Goal: Task Accomplishment & Management: Use online tool/utility

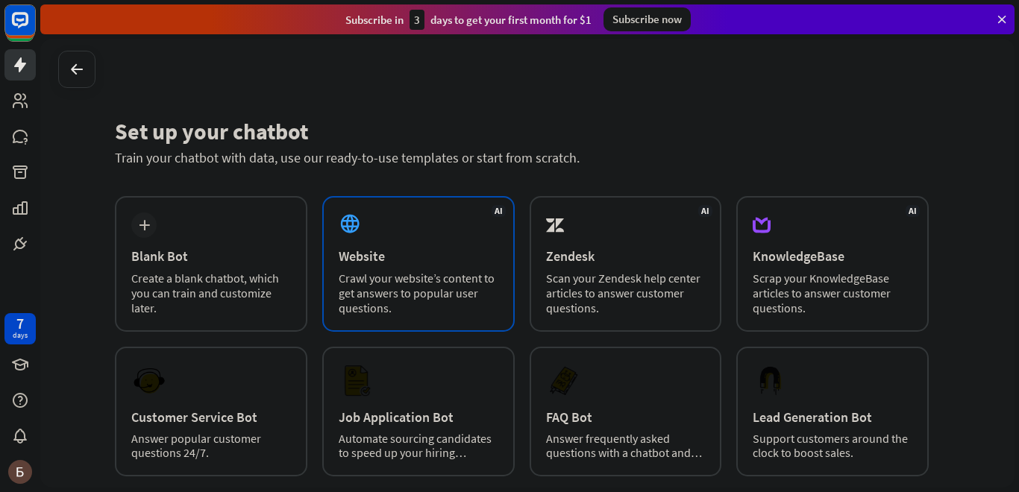
click at [413, 225] on div "AI Website Crawl your website’s content to get answers to popular user question…" at bounding box center [418, 264] width 193 height 136
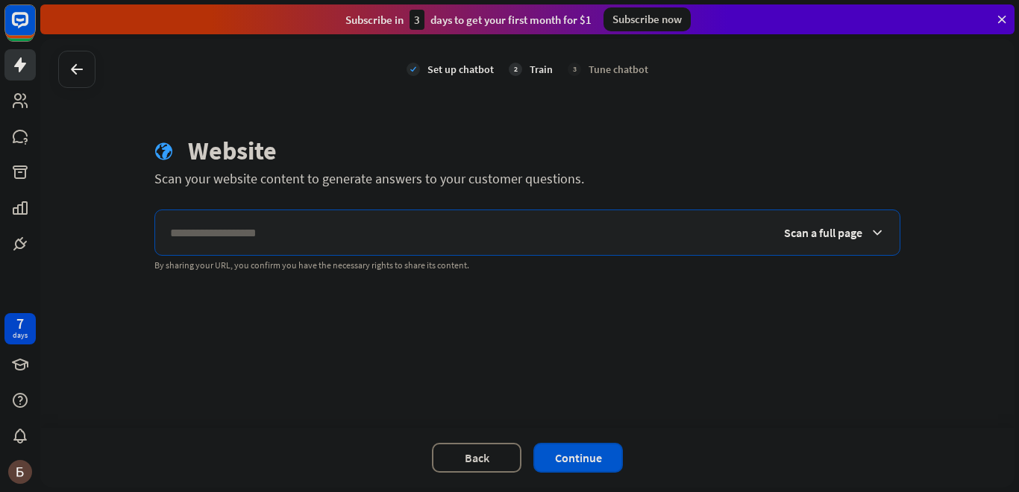
paste input "**********"
type input "**********"
click at [833, 242] on div "Scan a full page" at bounding box center [834, 232] width 131 height 45
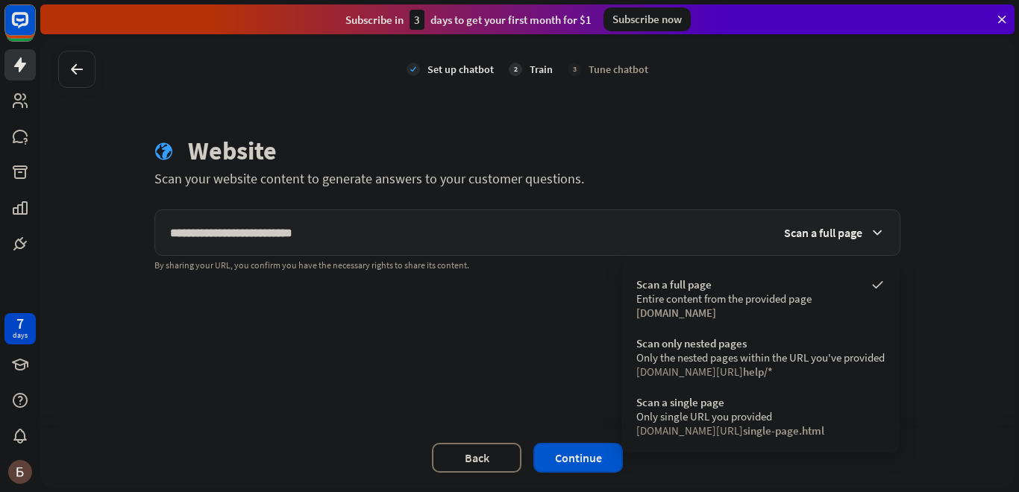
click at [536, 369] on div "**********" at bounding box center [527, 233] width 974 height 389
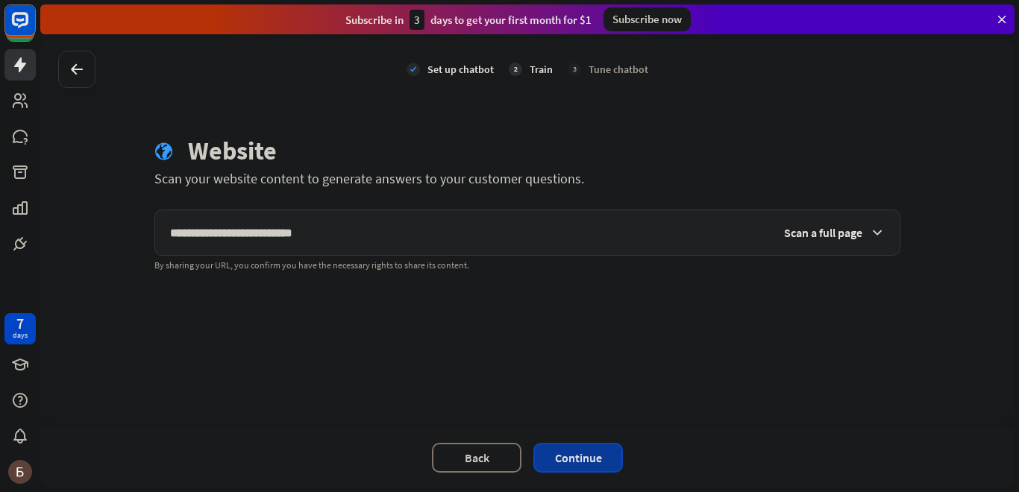
click at [609, 461] on button "Continue" at bounding box center [578, 458] width 90 height 30
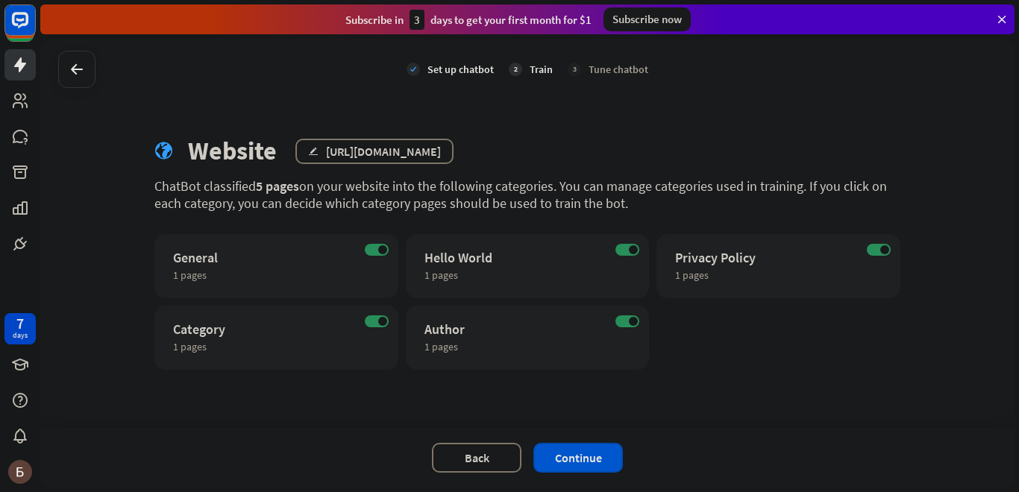
drag, startPoint x: 619, startPoint y: 199, endPoint x: 151, endPoint y: 191, distance: 467.1
click at [151, 191] on div "globe Website edit [URL][DOMAIN_NAME] ChatBot classified 5 pages on your websit…" at bounding box center [528, 253] width 782 height 234
click at [165, 188] on div "ChatBot classified 5 pages on your website into the following categories. You c…" at bounding box center [527, 195] width 746 height 34
click at [580, 461] on button "Continue" at bounding box center [578, 458] width 90 height 30
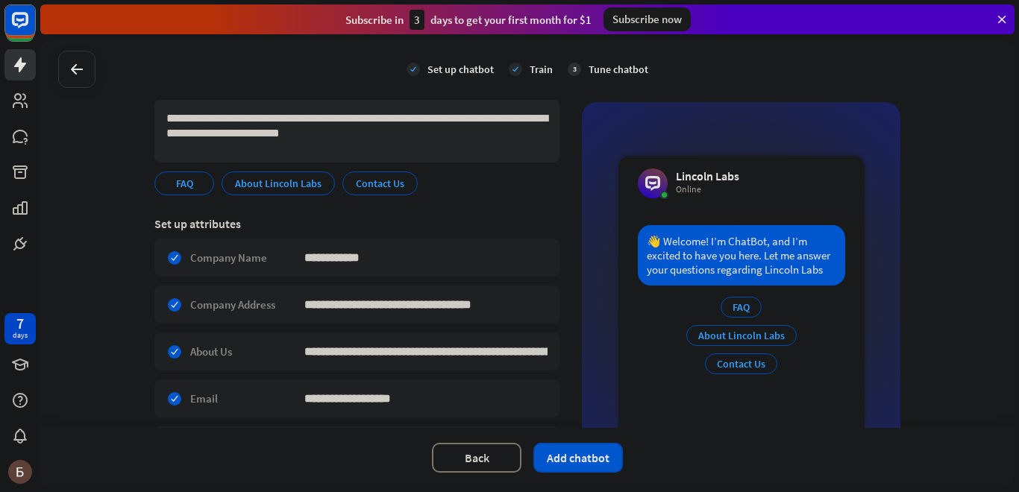
scroll to position [66, 0]
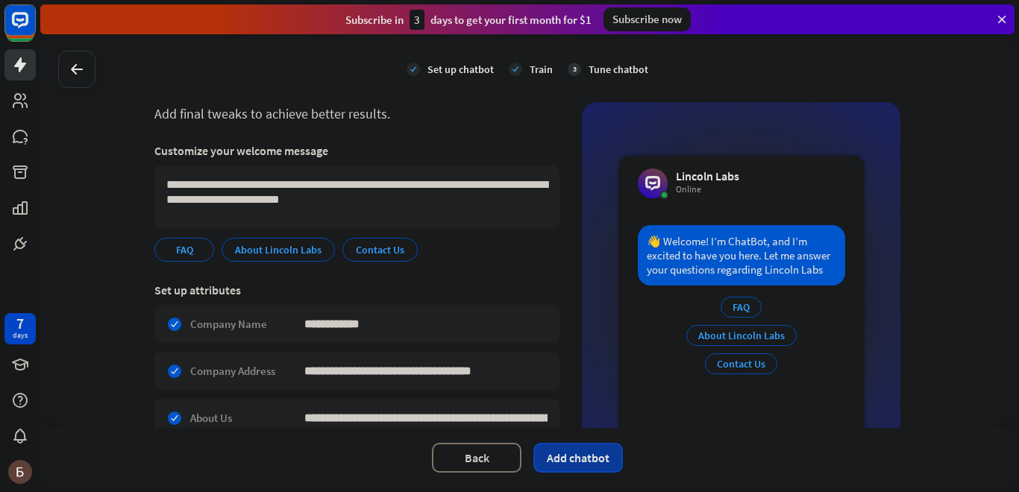
click at [595, 464] on button "Add chatbot" at bounding box center [578, 458] width 90 height 30
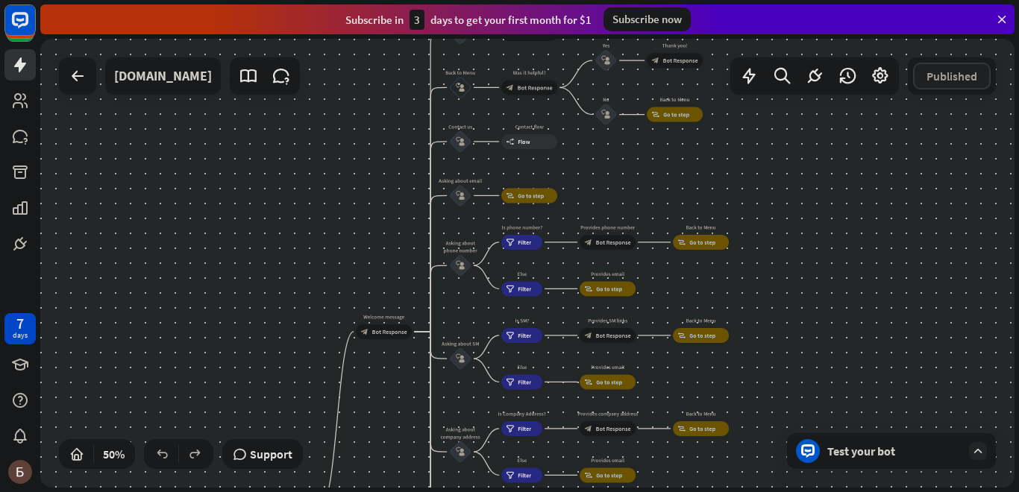
drag, startPoint x: 531, startPoint y: 199, endPoint x: 400, endPoint y: 412, distance: 249.9
click at [400, 412] on div "home_2 Start point Welcome message block_bot_response Bot Response About us blo…" at bounding box center [527, 263] width 974 height 449
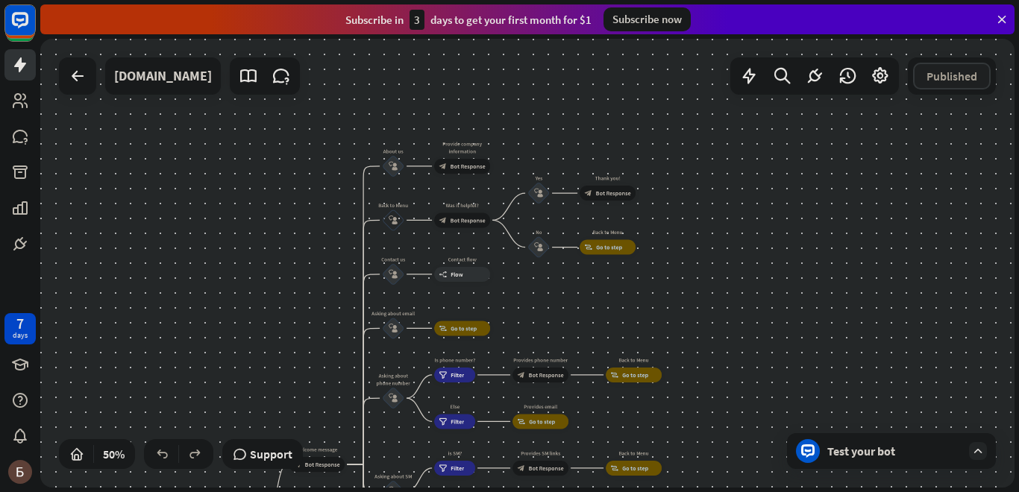
drag, startPoint x: 392, startPoint y: 174, endPoint x: 325, endPoint y: 304, distance: 146.8
click at [325, 304] on div "home_2 Start point Welcome message block_bot_response Bot Response About us blo…" at bounding box center [527, 263] width 974 height 449
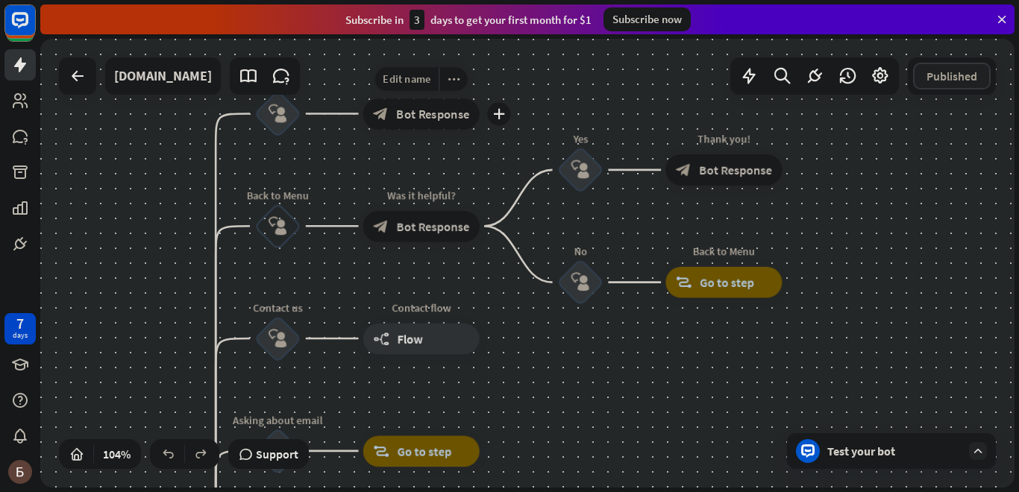
click at [426, 116] on span "Bot Response" at bounding box center [432, 114] width 73 height 16
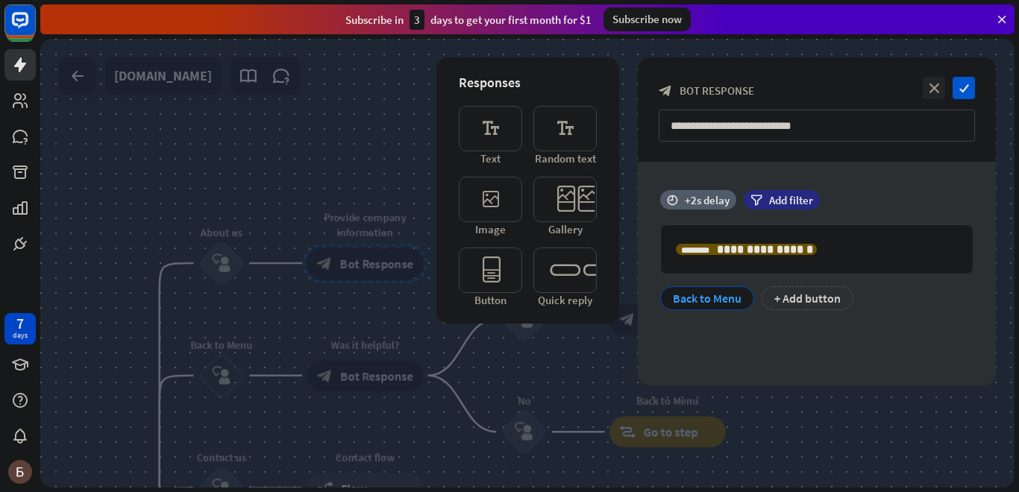
click at [388, 144] on div at bounding box center [527, 263] width 974 height 449
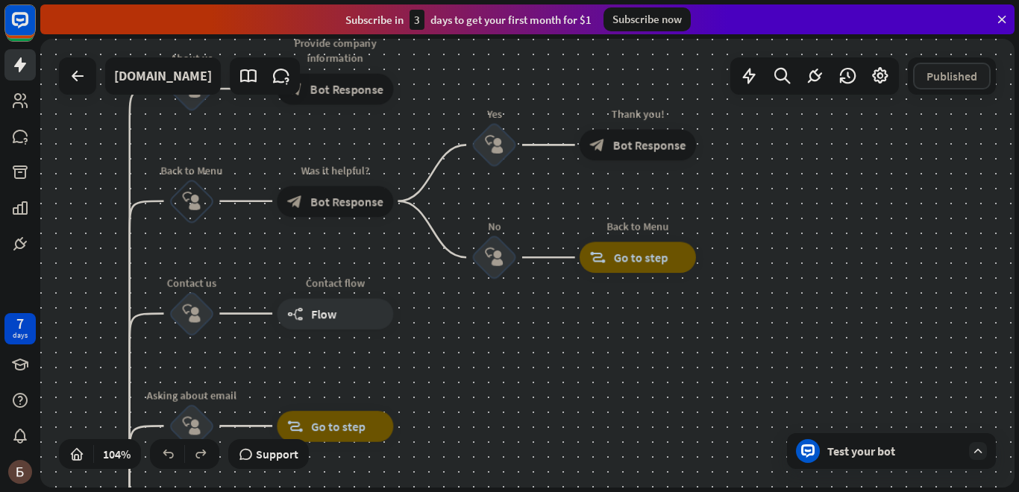
drag, startPoint x: 868, startPoint y: 381, endPoint x: 837, endPoint y: 193, distance: 190.6
click at [837, 193] on div "home_2 Start point Welcome message block_bot_response Bot Response About us blo…" at bounding box center [527, 263] width 974 height 449
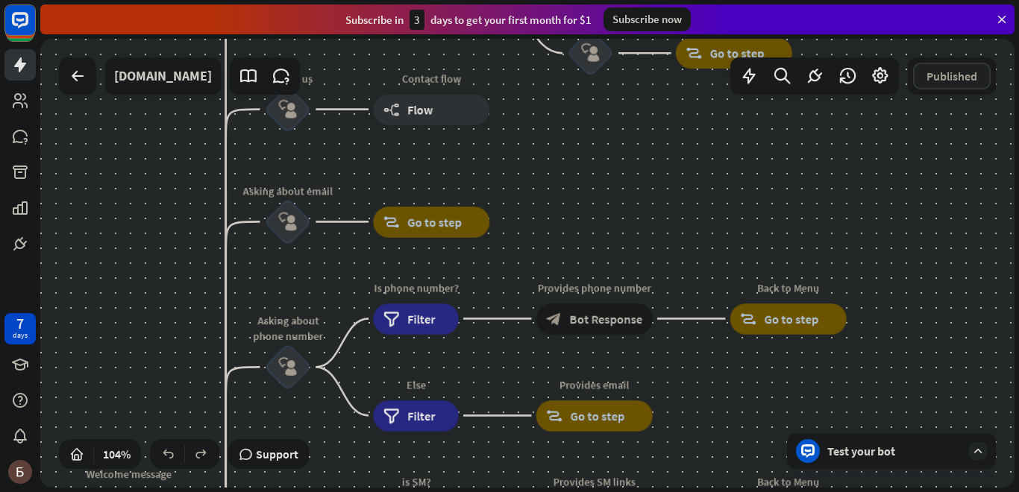
drag, startPoint x: 583, startPoint y: 372, endPoint x: 681, endPoint y: 180, distance: 215.6
click at [681, 180] on div "home_2 Start point Welcome message block_bot_response Bot Response About us blo…" at bounding box center [527, 263] width 974 height 449
click at [465, 221] on div "block_goto Go to step" at bounding box center [432, 221] width 116 height 31
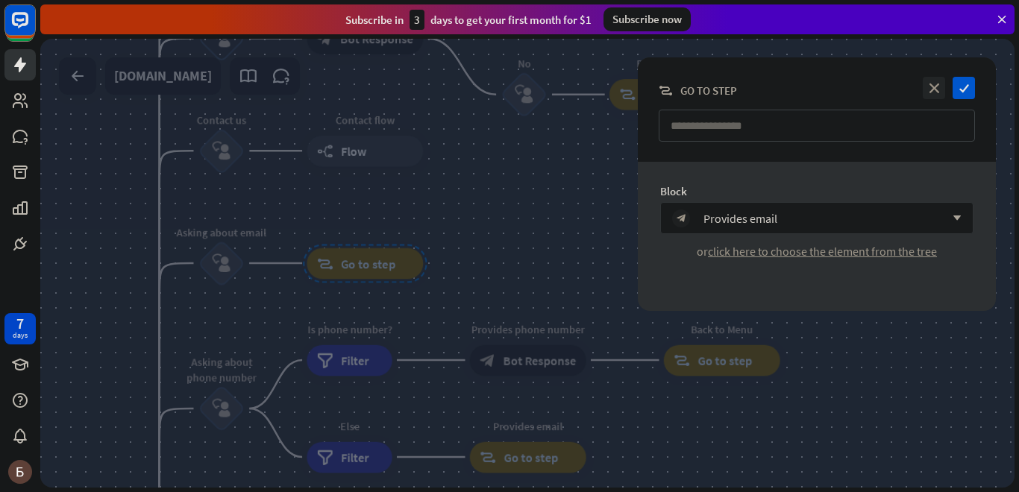
click at [568, 244] on div at bounding box center [527, 263] width 974 height 449
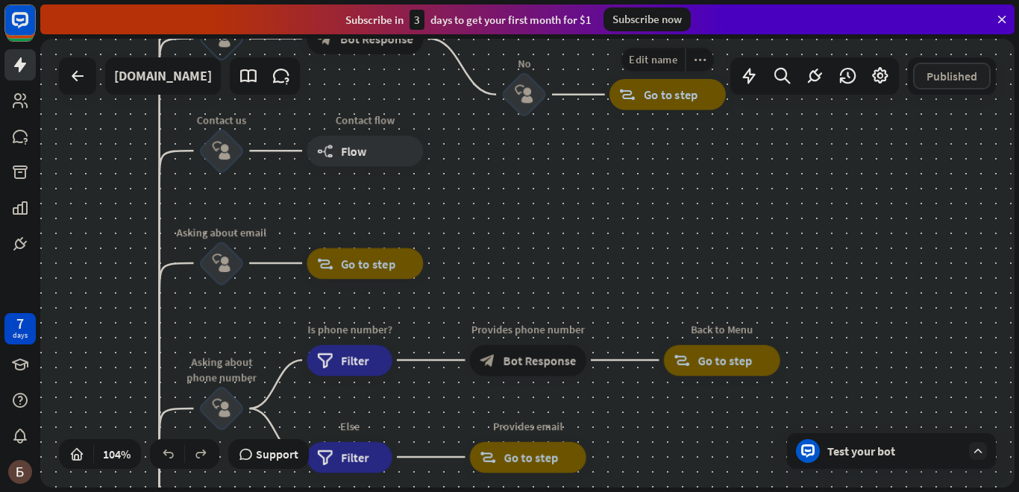
click at [647, 96] on span "Go to step" at bounding box center [671, 95] width 54 height 16
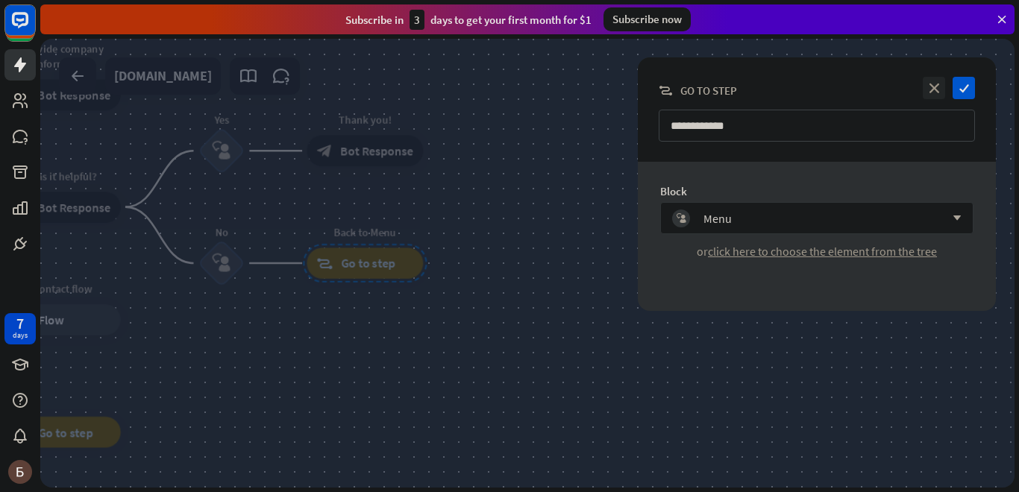
click at [578, 379] on div at bounding box center [527, 263] width 974 height 449
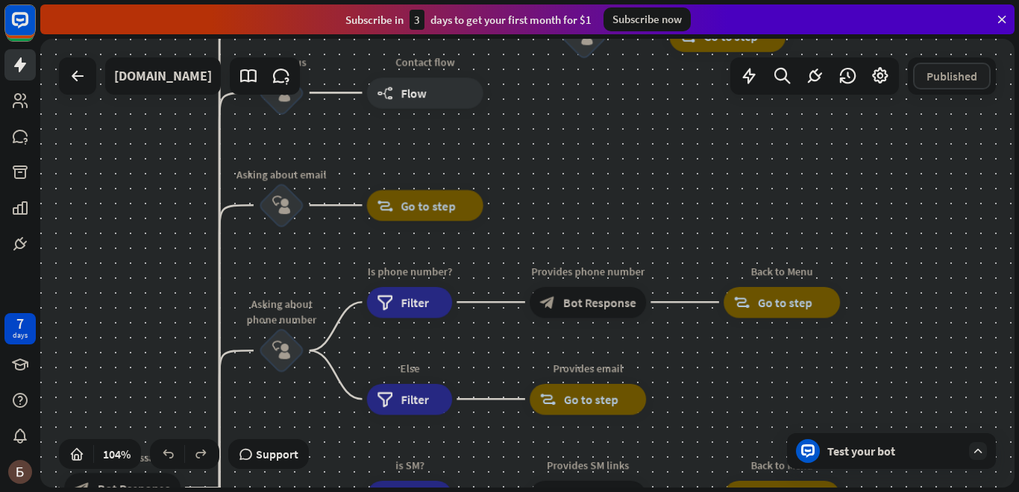
drag, startPoint x: 516, startPoint y: 397, endPoint x: 781, endPoint y: 157, distance: 357.7
click at [797, 141] on div "home_2 Start point Welcome message block_bot_response Bot Response About us blo…" at bounding box center [527, 263] width 974 height 449
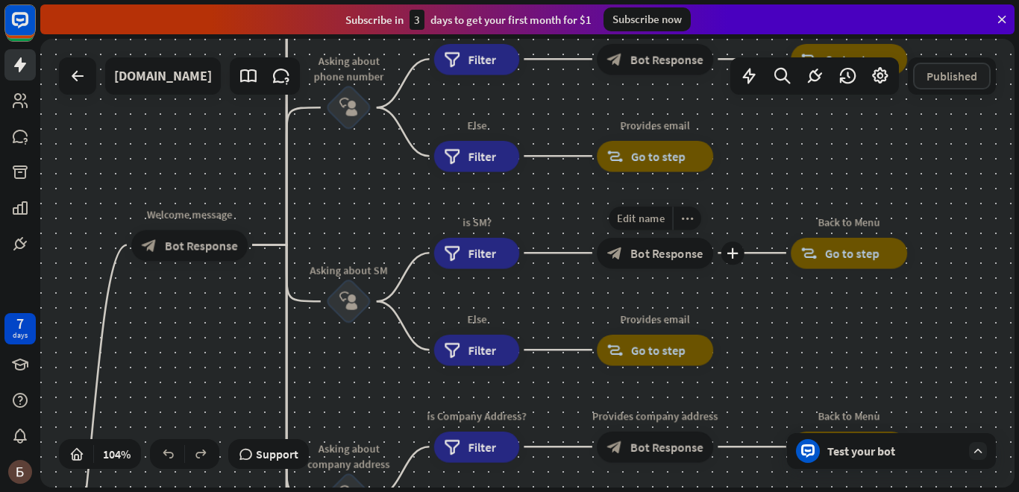
drag, startPoint x: 506, startPoint y: 436, endPoint x: 575, endPoint y: 215, distance: 232.2
click at [597, 237] on div "Edit name more_horiz plus Provides SM links block_bot_response Bot Response" at bounding box center [655, 252] width 116 height 31
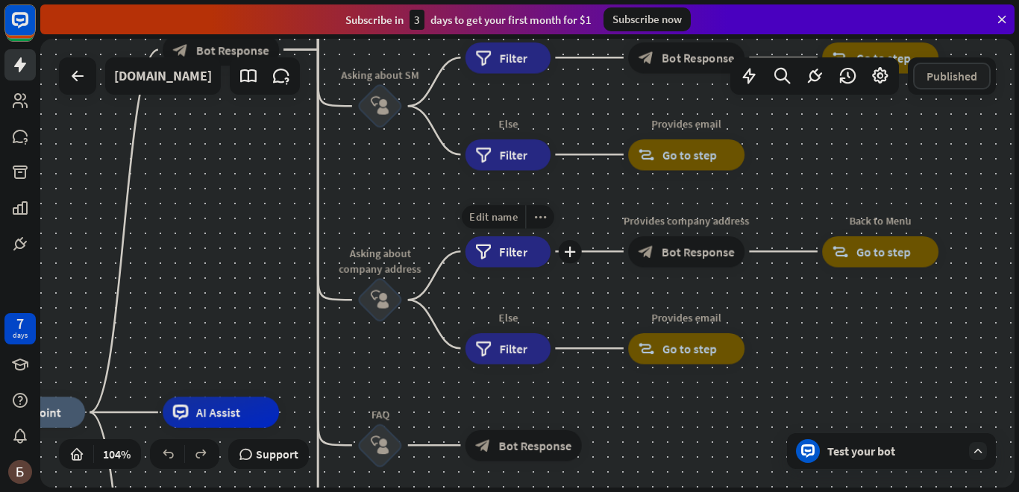
drag, startPoint x: 403, startPoint y: 405, endPoint x: 434, endPoint y: 210, distance: 198.0
click at [466, 236] on div "Edit name more_horiz plus is Company Address? filter Filter" at bounding box center [508, 251] width 85 height 31
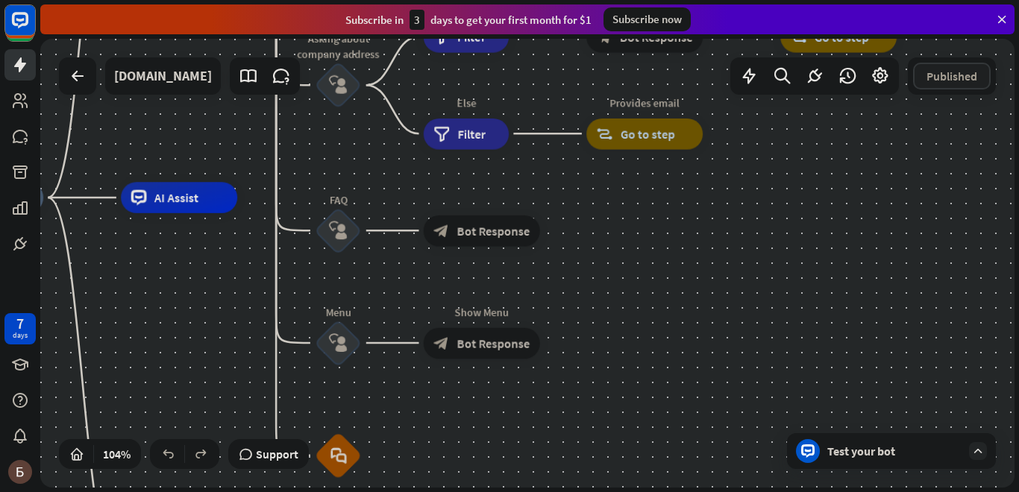
drag, startPoint x: 656, startPoint y: 438, endPoint x: 614, endPoint y: 223, distance: 218.9
click at [614, 223] on div "home_2 Start point Welcome message block_bot_response Bot Response About us blo…" at bounding box center [433, 431] width 1013 height 467
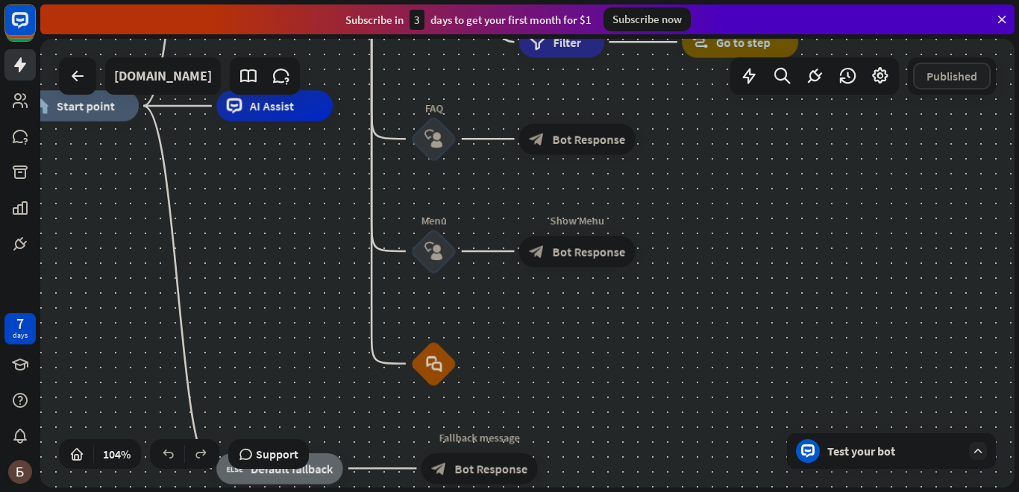
drag, startPoint x: 579, startPoint y: 432, endPoint x: 675, endPoint y: 340, distance: 132.5
click at [675, 340] on div "home_2 Start point Welcome message block_bot_response Bot Response About us blo…" at bounding box center [528, 339] width 1013 height 467
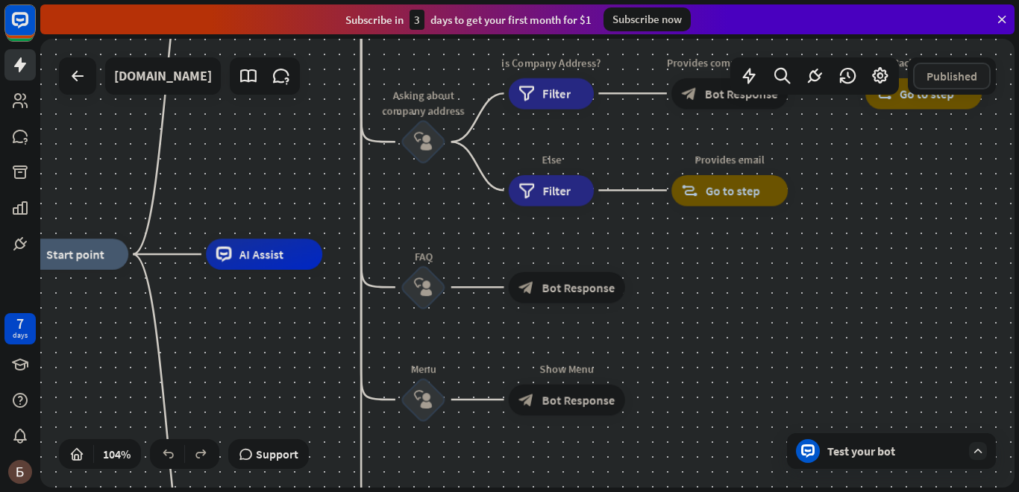
drag, startPoint x: 778, startPoint y: 220, endPoint x: 771, endPoint y: 340, distance: 120.3
click at [771, 340] on div "home_2 Start point Welcome message block_bot_response Bot Response About us blo…" at bounding box center [518, 487] width 1013 height 467
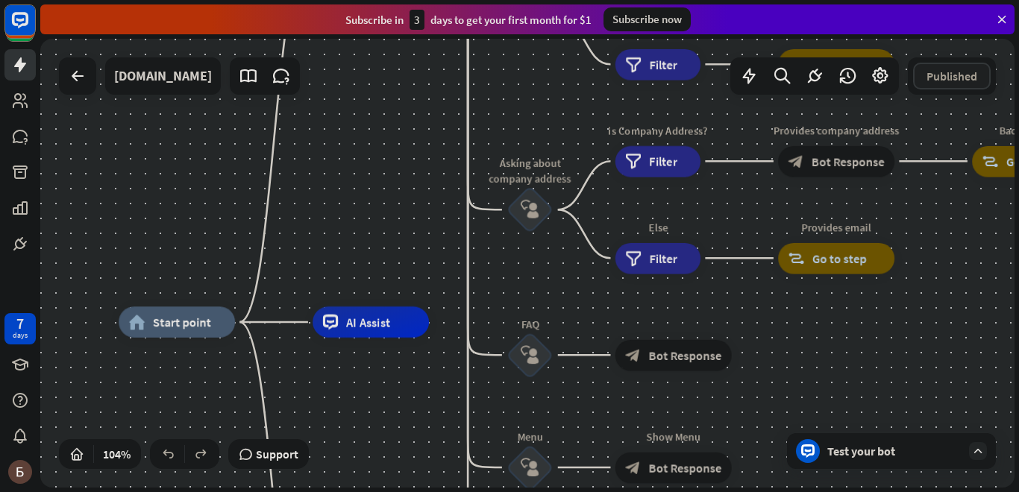
drag, startPoint x: 330, startPoint y: 378, endPoint x: 363, endPoint y: 405, distance: 42.9
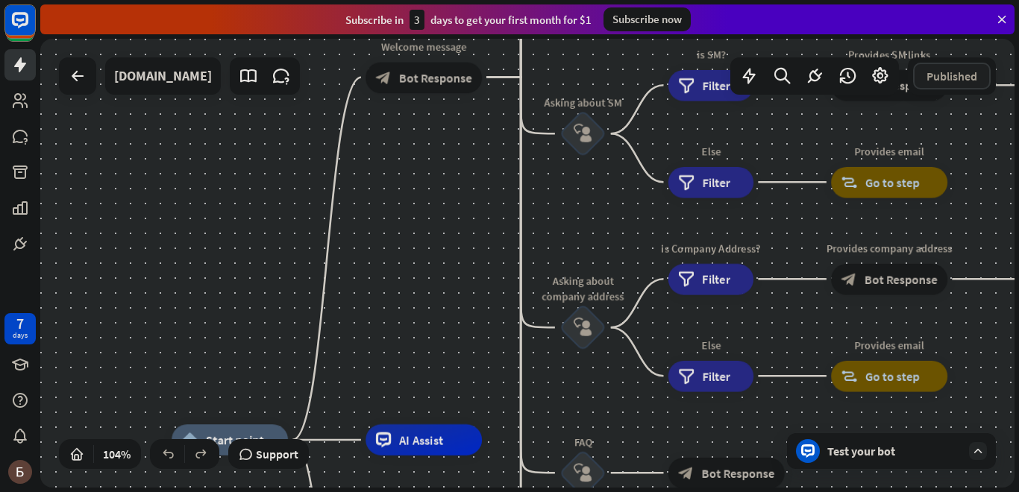
drag, startPoint x: 395, startPoint y: 125, endPoint x: 436, endPoint y: 283, distance: 163.2
click at [436, 283] on div "home_2 Start point Welcome message block_bot_response Bot Response About us blo…" at bounding box center [527, 263] width 974 height 449
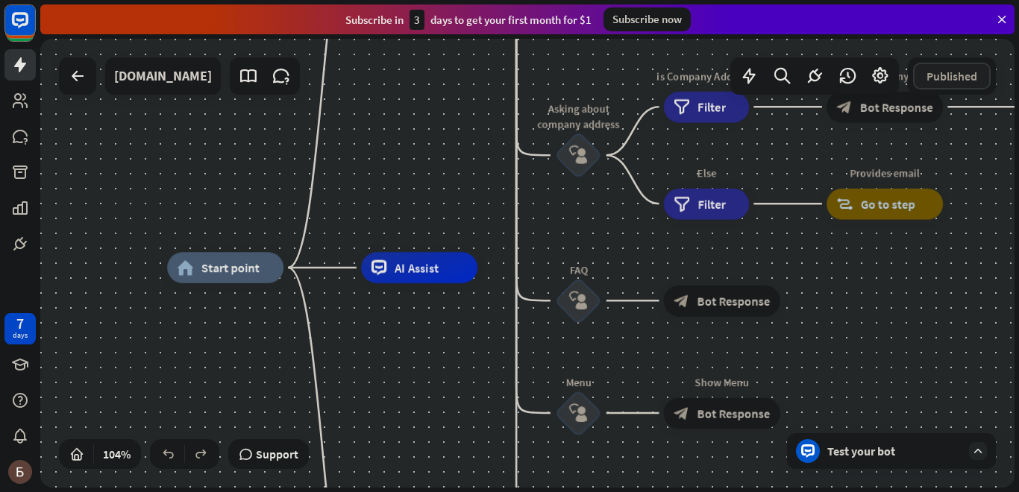
drag, startPoint x: 446, startPoint y: 397, endPoint x: 436, endPoint y: 168, distance: 229.3
click at [436, 168] on div "home_2 Start point Welcome message block_bot_response Bot Response About us blo…" at bounding box center [527, 263] width 974 height 449
click at [423, 272] on span "AI Assist" at bounding box center [417, 268] width 44 height 16
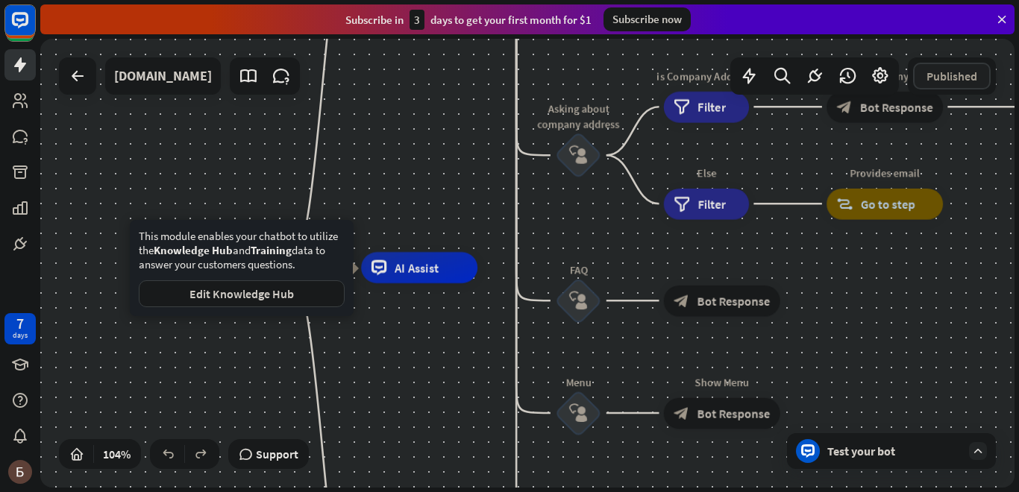
click at [980, 452] on icon at bounding box center [977, 451] width 13 height 13
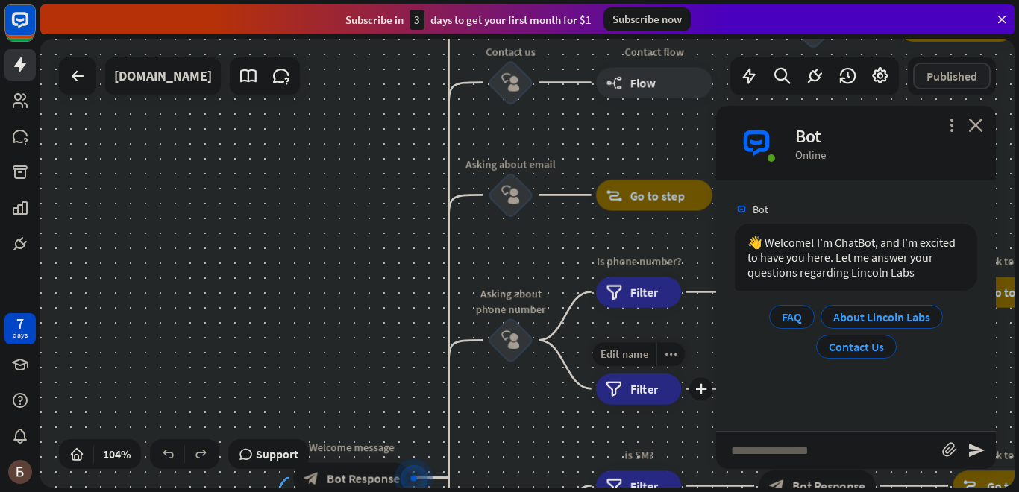
drag, startPoint x: 580, startPoint y: 199, endPoint x: 558, endPoint y: 448, distance: 249.5
click at [596, 405] on div "Edit name more_horiz plus filter Filter" at bounding box center [638, 389] width 85 height 31
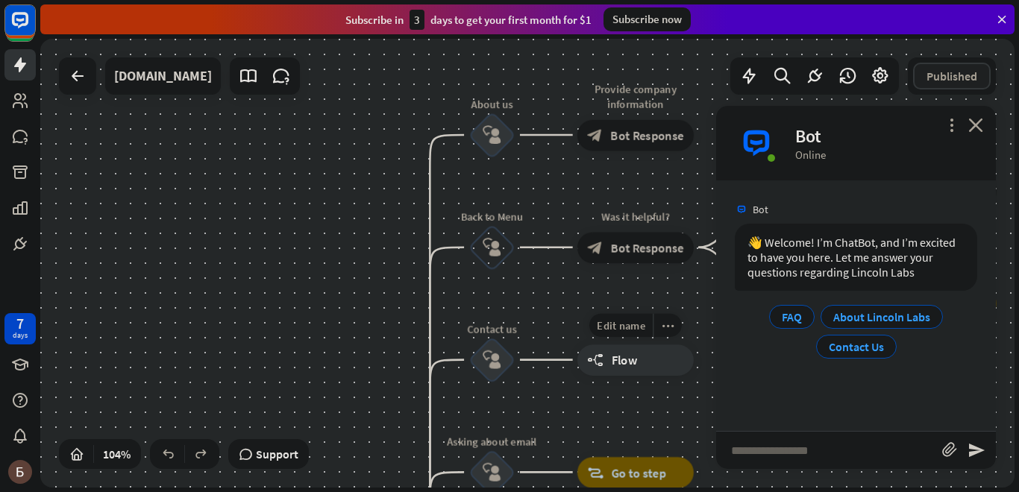
drag, startPoint x: 575, startPoint y: 172, endPoint x: 564, endPoint y: 394, distance: 221.8
click at [578, 376] on div "Edit name more_horiz builder_tree Flow" at bounding box center [636, 360] width 116 height 31
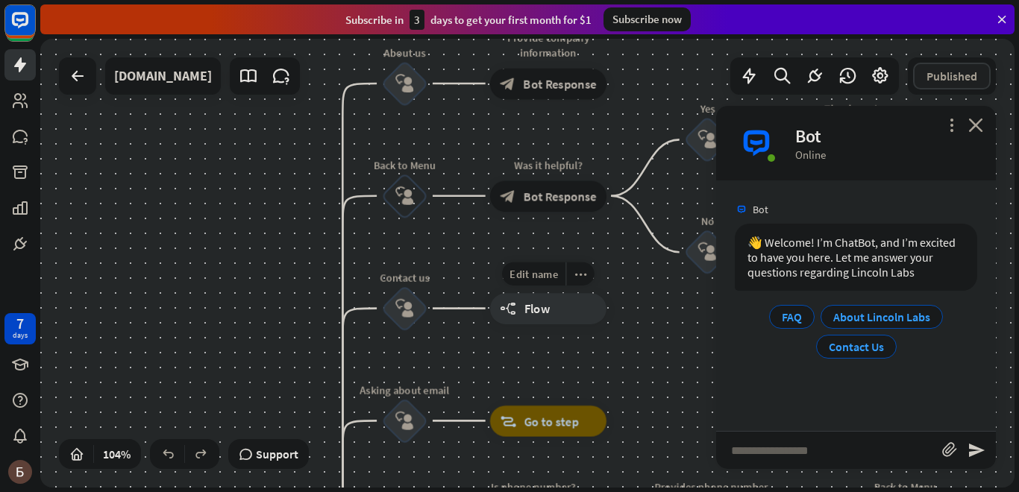
drag, startPoint x: 553, startPoint y: 321, endPoint x: 467, endPoint y: 263, distance: 103.3
click at [490, 293] on div "Edit name more_horiz Contact flow builder_tree Flow" at bounding box center [548, 308] width 116 height 31
click at [842, 322] on span "About Lincoln Labs" at bounding box center [881, 317] width 97 height 15
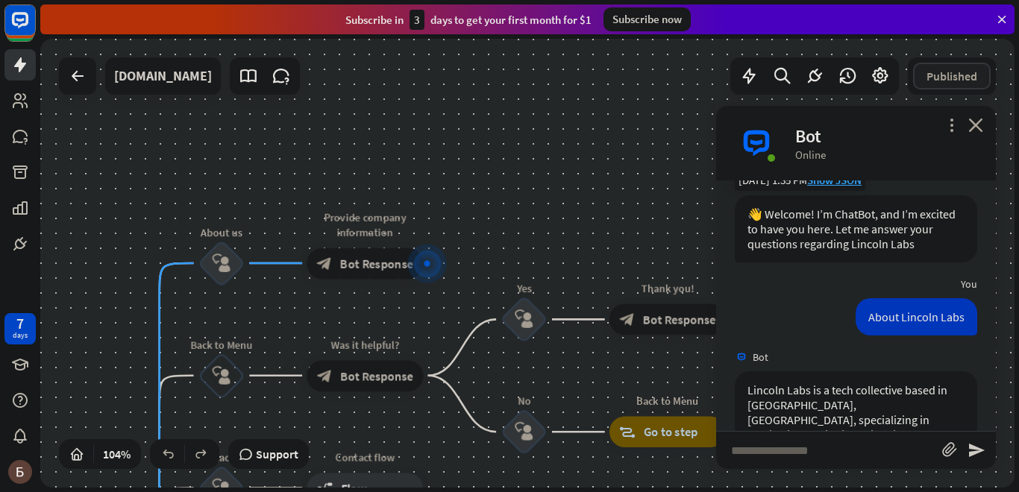
scroll to position [159, 0]
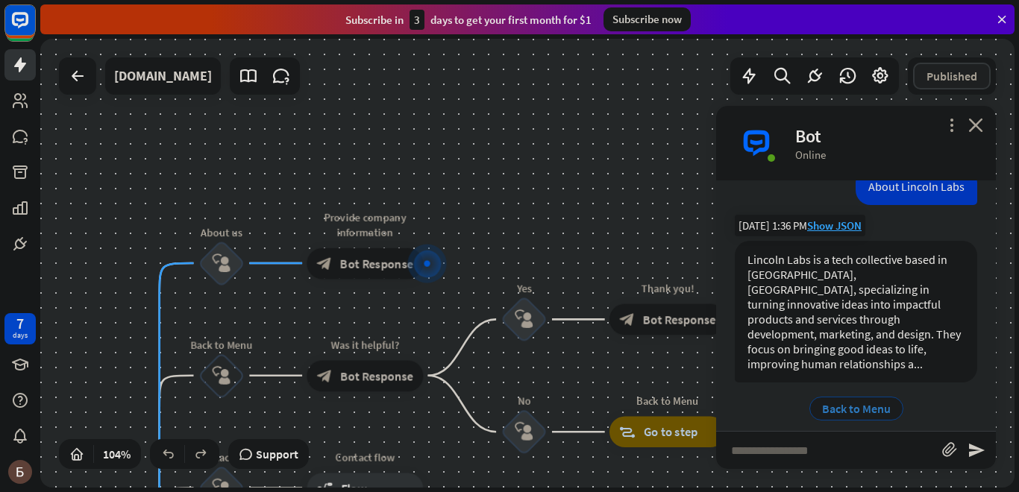
click at [838, 401] on span "Back to Menu" at bounding box center [856, 408] width 69 height 15
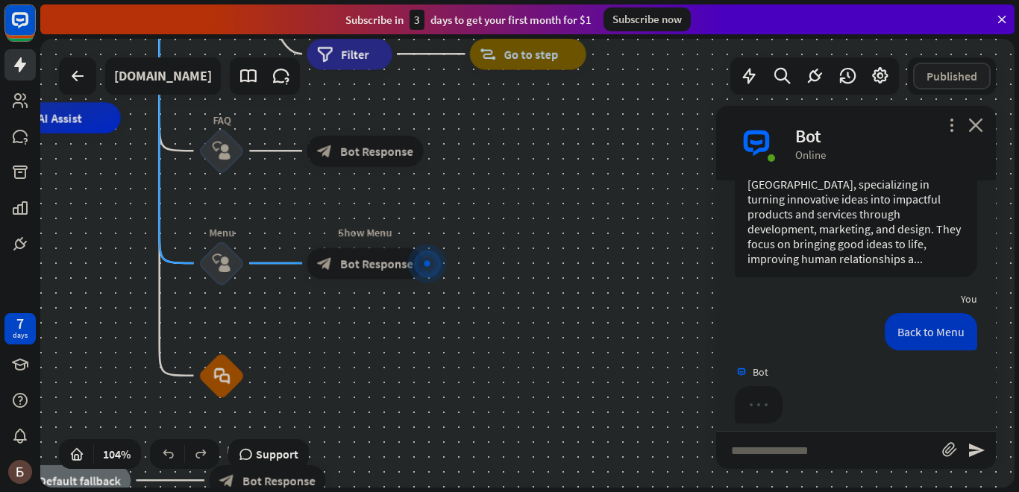
scroll to position [264, 0]
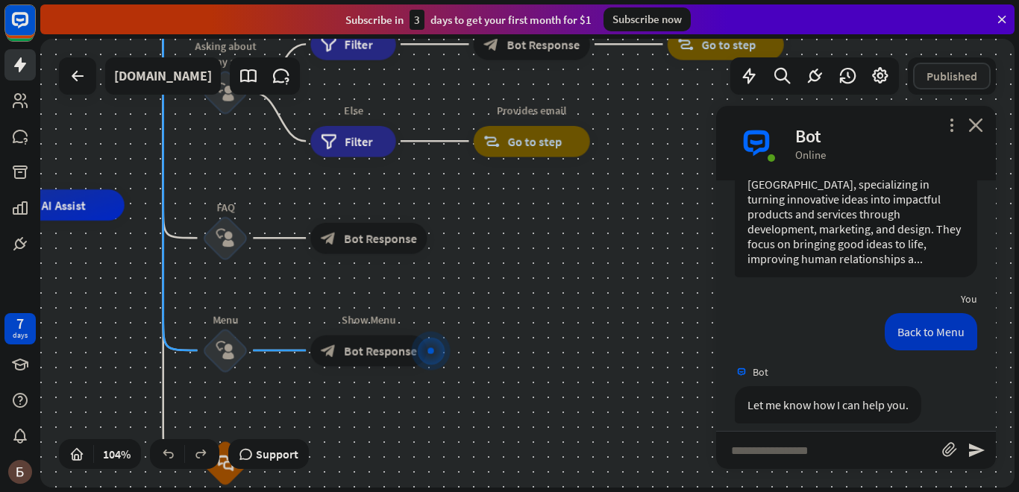
drag, startPoint x: 615, startPoint y: 240, endPoint x: 620, endPoint y: 398, distance: 159.0
click at [622, 389] on div "home_2 Start point Welcome message block_bot_response Bot Response About us blo…" at bounding box center [320, 438] width 1013 height 467
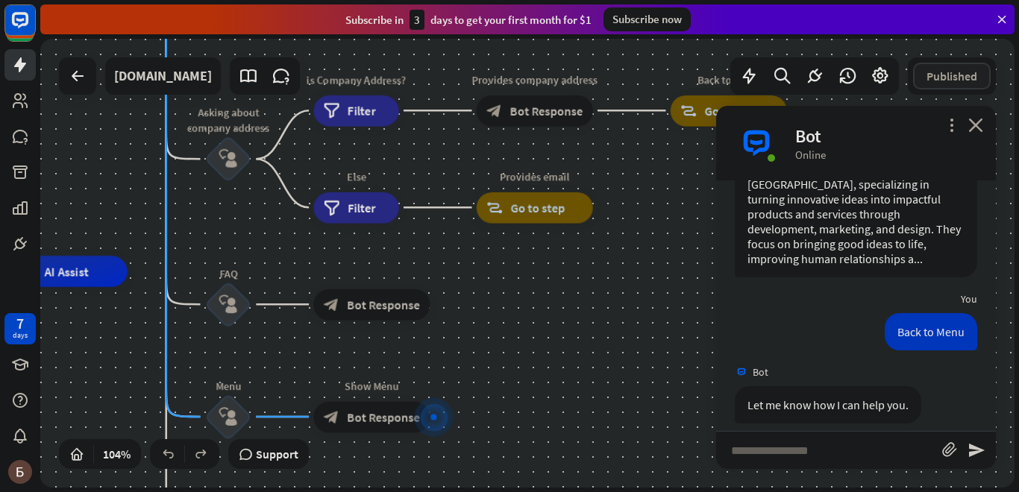
drag, startPoint x: 594, startPoint y: 289, endPoint x: 589, endPoint y: 457, distance: 168.0
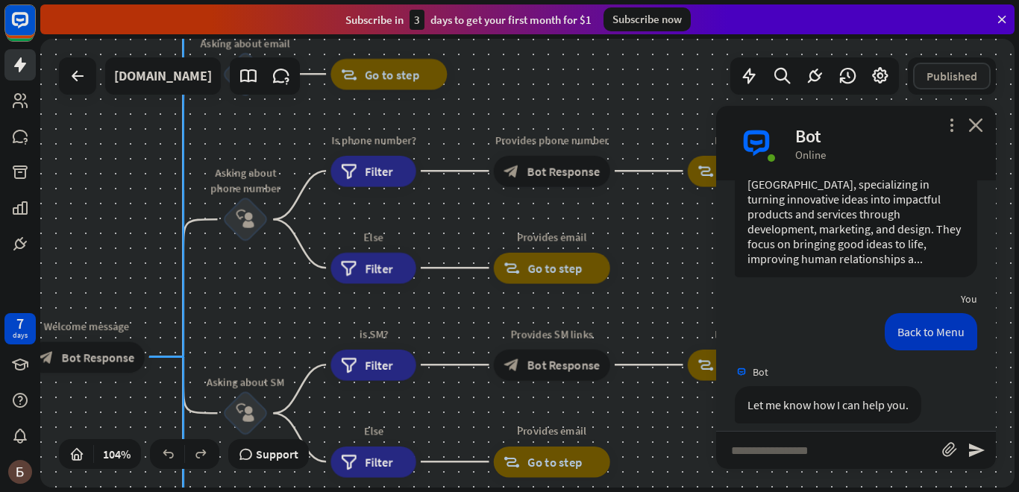
drag, startPoint x: 529, startPoint y: 208, endPoint x: 551, endPoint y: 492, distance: 284.4
click at [551, 492] on div "home_2 Start point Welcome message block_bot_response Bot Response About us blo…" at bounding box center [529, 266] width 979 height 454
drag, startPoint x: 509, startPoint y: 252, endPoint x: 523, endPoint y: 440, distance: 188.6
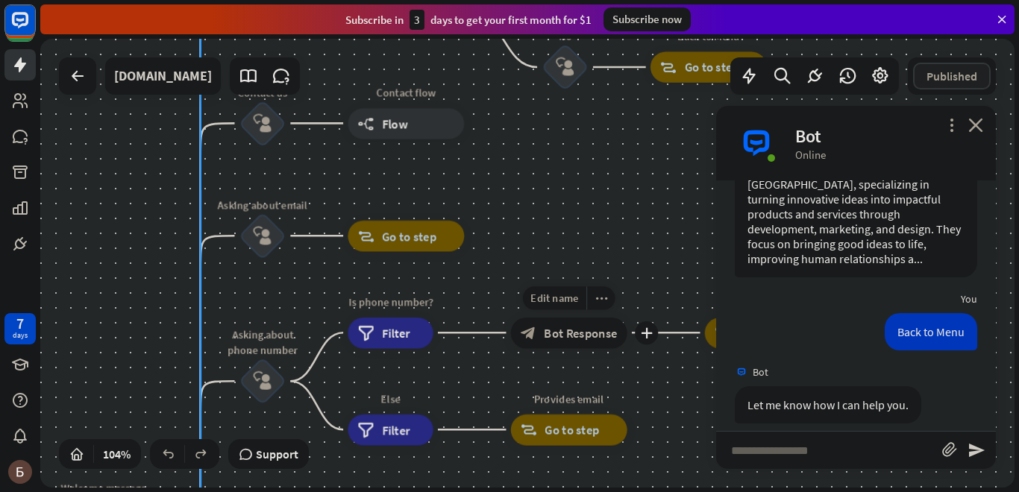
drag, startPoint x: 469, startPoint y: 168, endPoint x: 495, endPoint y: 420, distance: 253.6
click at [511, 348] on div "Edit name more_horiz plus Provides phone number block_bot_response Bot Response" at bounding box center [569, 332] width 116 height 31
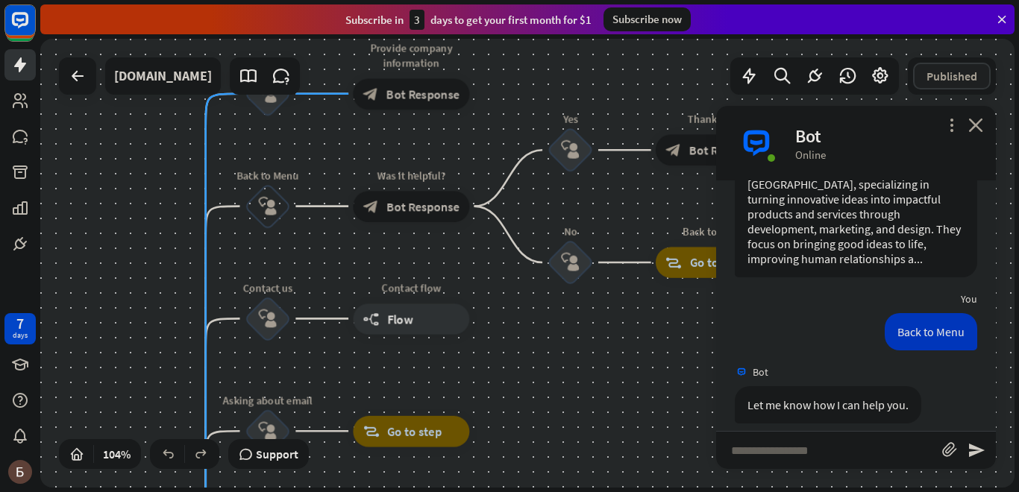
drag, startPoint x: 502, startPoint y: 325, endPoint x: 489, endPoint y: 453, distance: 129.0
click at [489, 453] on div "home_2 Start point Welcome message block_bot_response Bot Response About us blo…" at bounding box center [527, 263] width 974 height 449
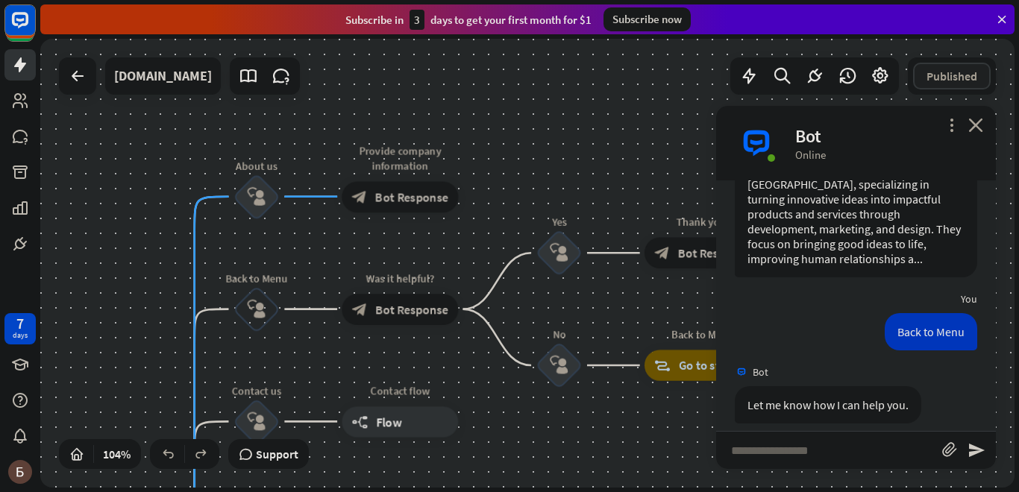
click at [762, 455] on input "text" at bounding box center [829, 450] width 226 height 37
type input "*"
type input "*****"
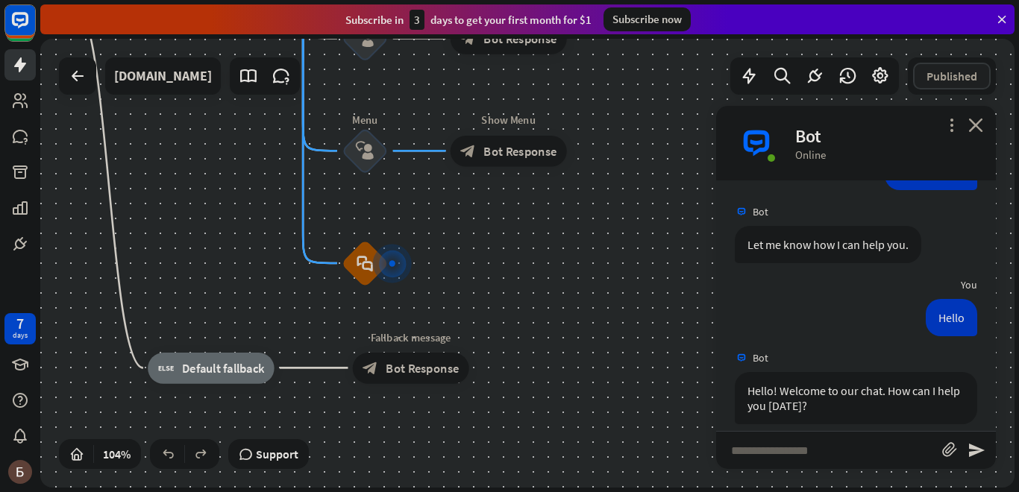
scroll to position [425, 0]
type input "***"
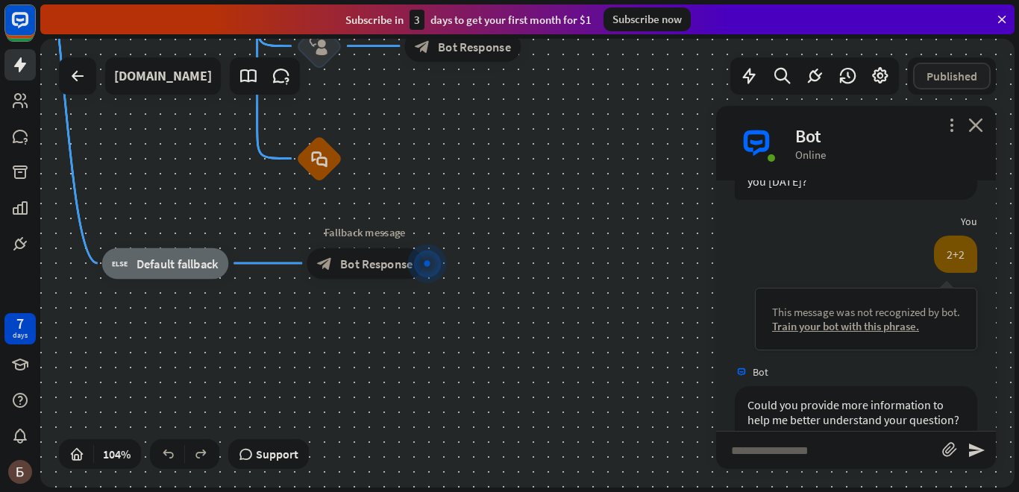
scroll to position [765, 0]
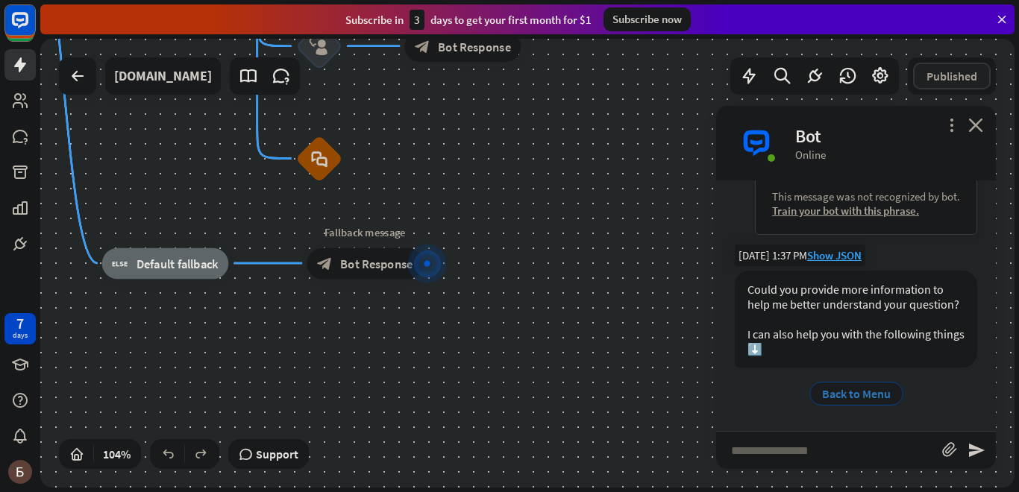
click at [836, 392] on span "Back to Menu" at bounding box center [856, 393] width 69 height 15
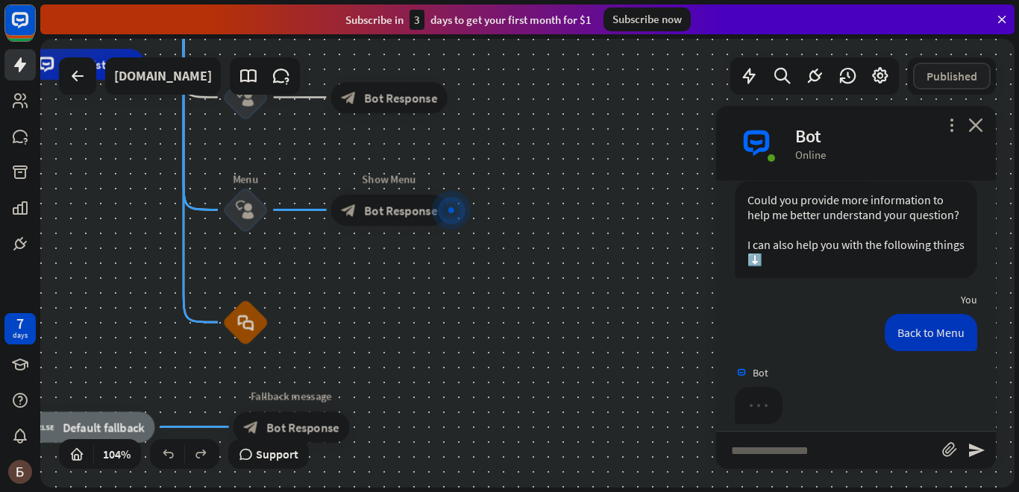
scroll to position [870, 0]
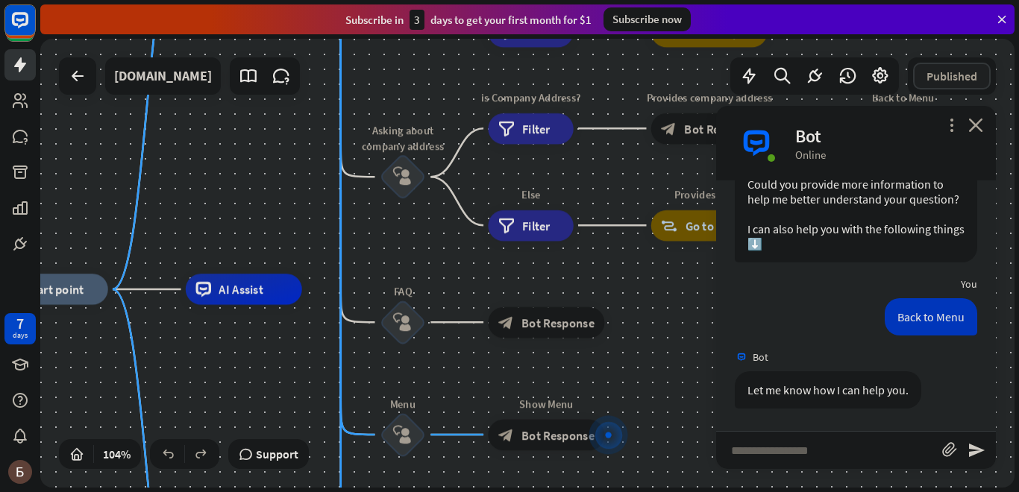
drag, startPoint x: 547, startPoint y: 180, endPoint x: 728, endPoint y: 351, distance: 249.6
click at [728, 351] on div "home_2 Start point Welcome message block_bot_response Bot Response About us blo…" at bounding box center [527, 263] width 974 height 449
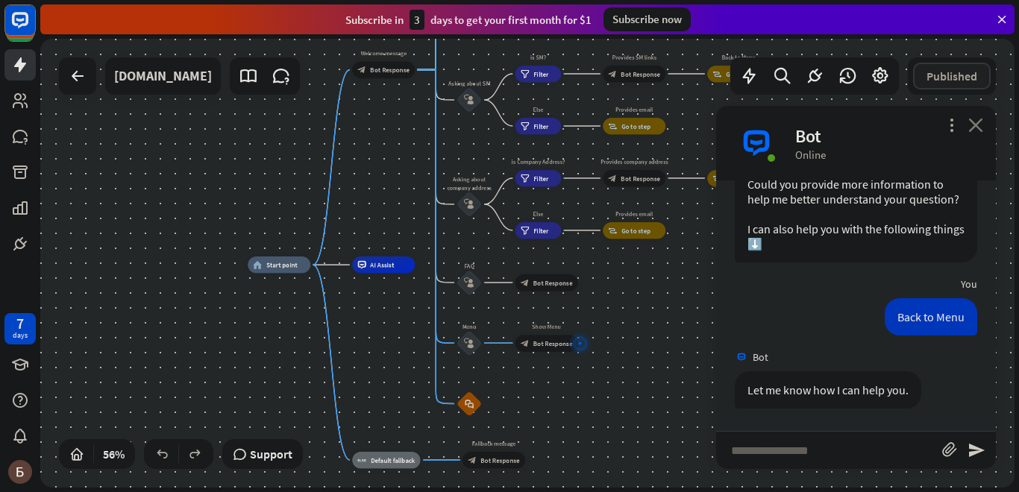
click at [980, 126] on icon "close" at bounding box center [975, 125] width 15 height 14
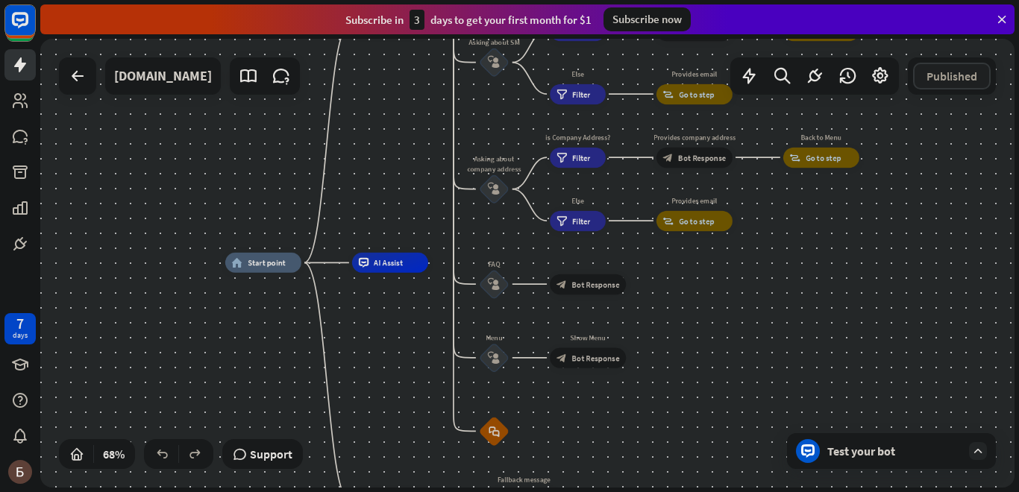
drag, startPoint x: 617, startPoint y: 425, endPoint x: 690, endPoint y: 440, distance: 74.8
click at [691, 439] on div "home_2 Start point Welcome message block_bot_response Bot Response About us blo…" at bounding box center [556, 415] width 663 height 305
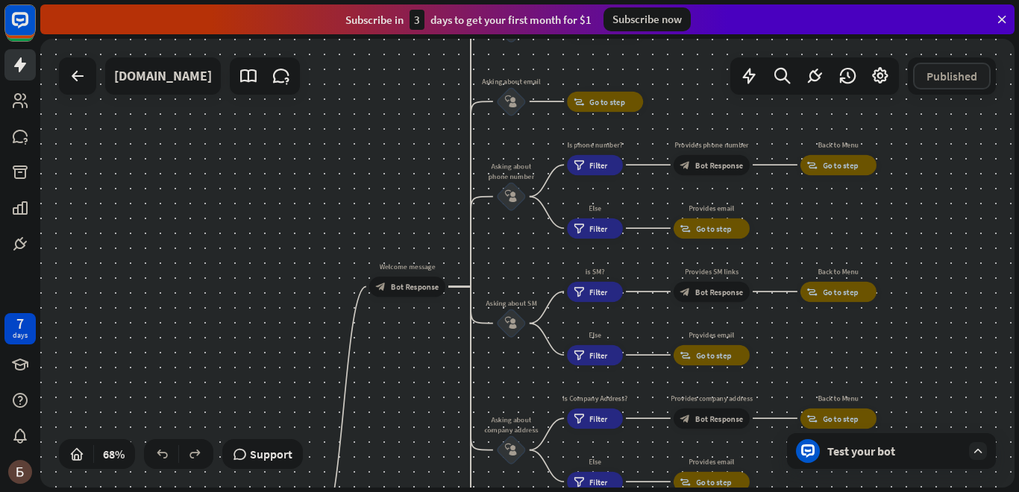
drag, startPoint x: 422, startPoint y: 156, endPoint x: 439, endPoint y: 414, distance: 258.7
click at [439, 414] on div "home_2 Start point Welcome message block_bot_response Bot Response About us blo…" at bounding box center [527, 263] width 974 height 449
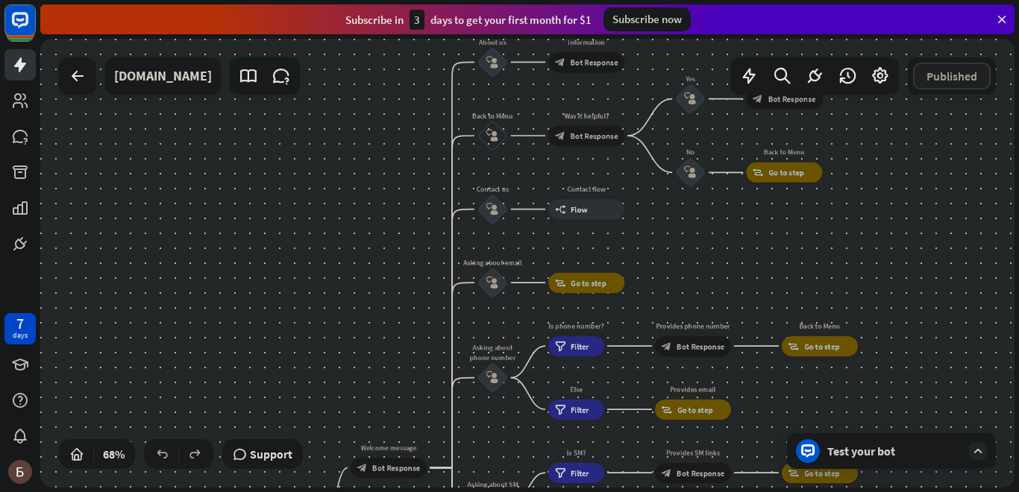
drag, startPoint x: 446, startPoint y: 174, endPoint x: 428, endPoint y: 366, distance: 193.4
click at [428, 366] on div "home_2 Start point Welcome message block_bot_response Bot Response About us blo…" at bounding box center [527, 263] width 974 height 449
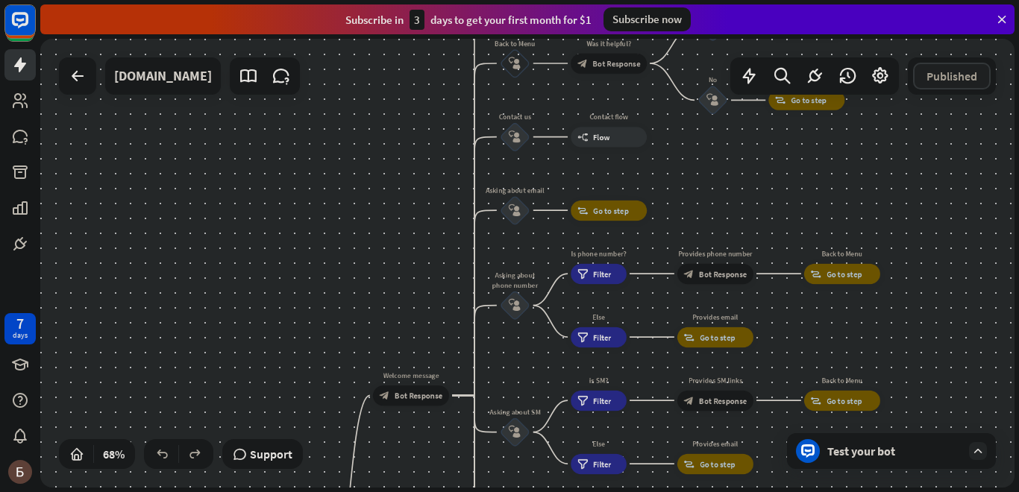
drag, startPoint x: 425, startPoint y: 230, endPoint x: 454, endPoint y: 135, distance: 99.1
click at [453, 137] on div "home_2 Start point Welcome message block_bot_response Bot Response About us blo…" at bounding box center [527, 263] width 974 height 449
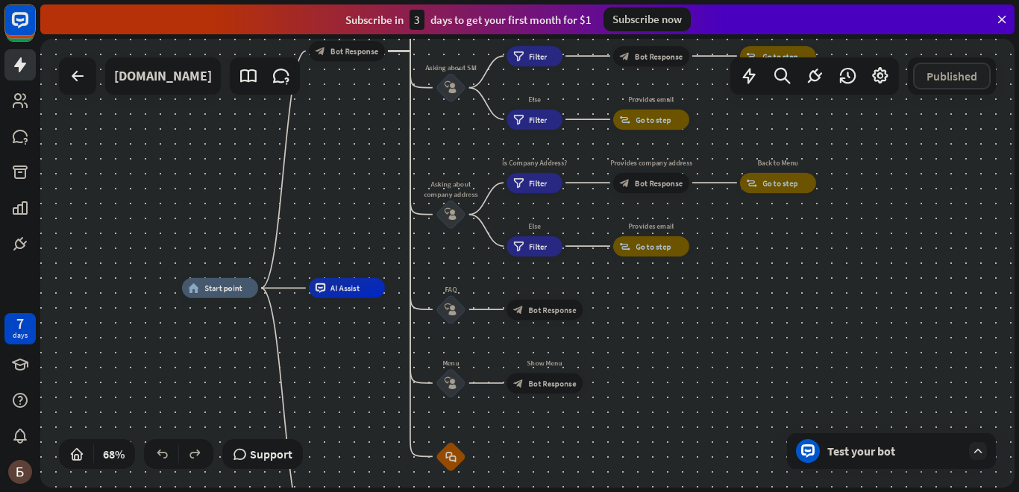
drag, startPoint x: 449, startPoint y: 450, endPoint x: 380, endPoint y: 114, distance: 342.9
click at [380, 114] on div "home_2 Start point Welcome message block_bot_response Bot Response About us blo…" at bounding box center [527, 263] width 974 height 449
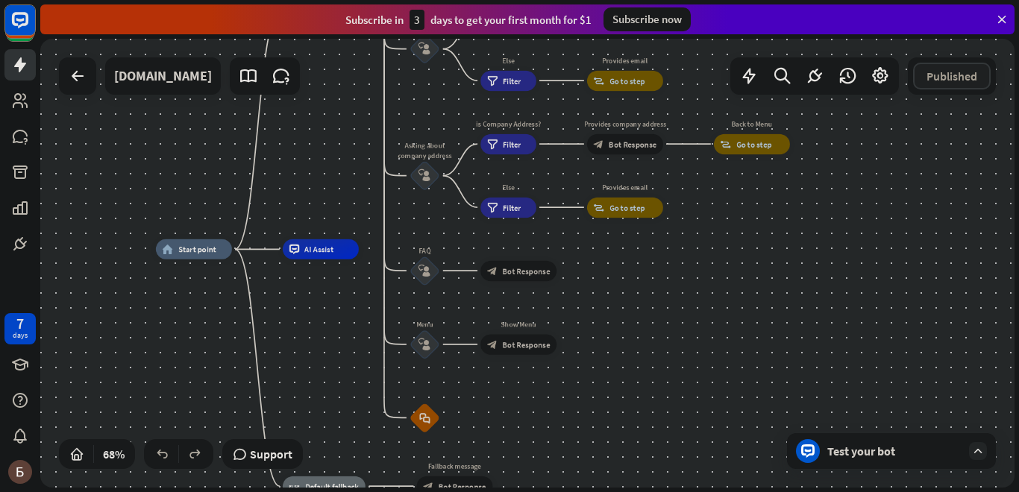
drag, startPoint x: 362, startPoint y: 364, endPoint x: 336, endPoint y: 325, distance: 46.8
click at [336, 325] on div "home_2 Start point Welcome message block_bot_response Bot Response About us blo…" at bounding box center [487, 401] width 663 height 305
click at [415, 418] on div "block_faq" at bounding box center [425, 418] width 31 height 31
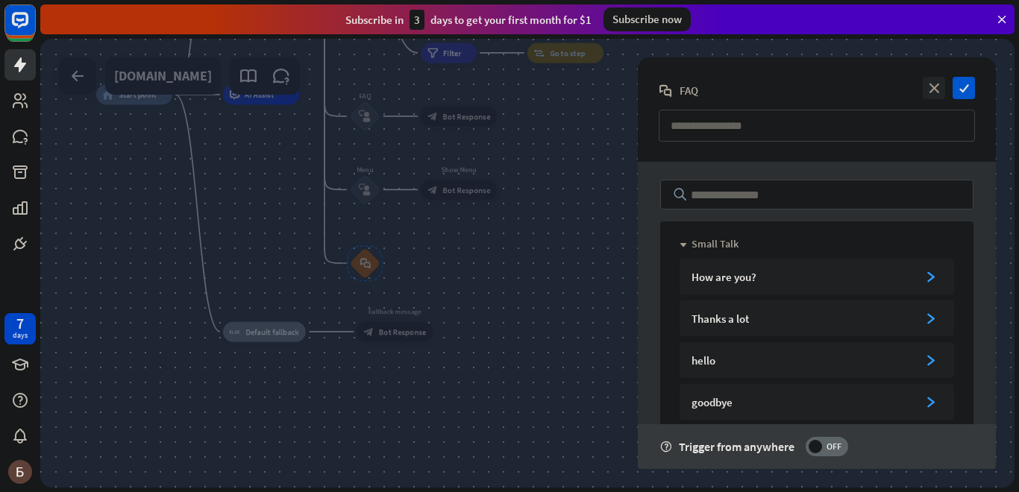
click at [542, 345] on div at bounding box center [527, 263] width 974 height 449
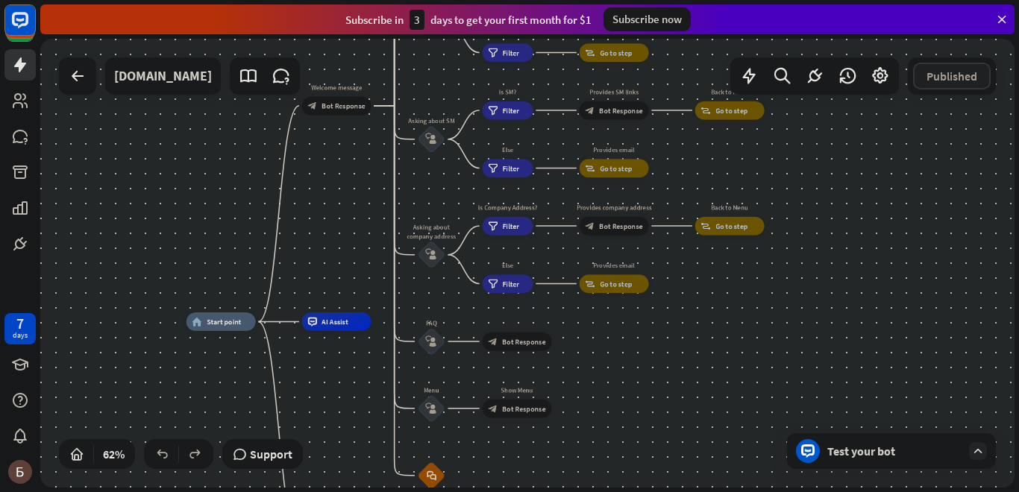
drag, startPoint x: 578, startPoint y: 198, endPoint x: 628, endPoint y: 404, distance: 212.1
click at [628, 404] on div "home_2 Start point Welcome message block_bot_response Bot Response About us blo…" at bounding box center [489, 461] width 604 height 278
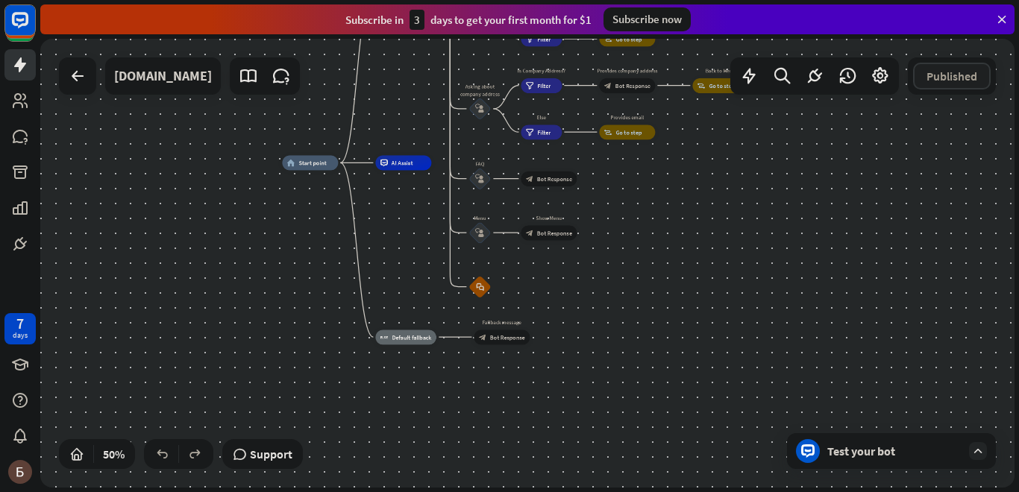
drag, startPoint x: 680, startPoint y: 410, endPoint x: 679, endPoint y: 249, distance: 161.2
click at [679, 249] on div "home_2 Start point Welcome message block_bot_response Bot Response About us blo…" at bounding box center [525, 275] width 487 height 225
click at [239, 68] on icon at bounding box center [248, 75] width 19 height 19
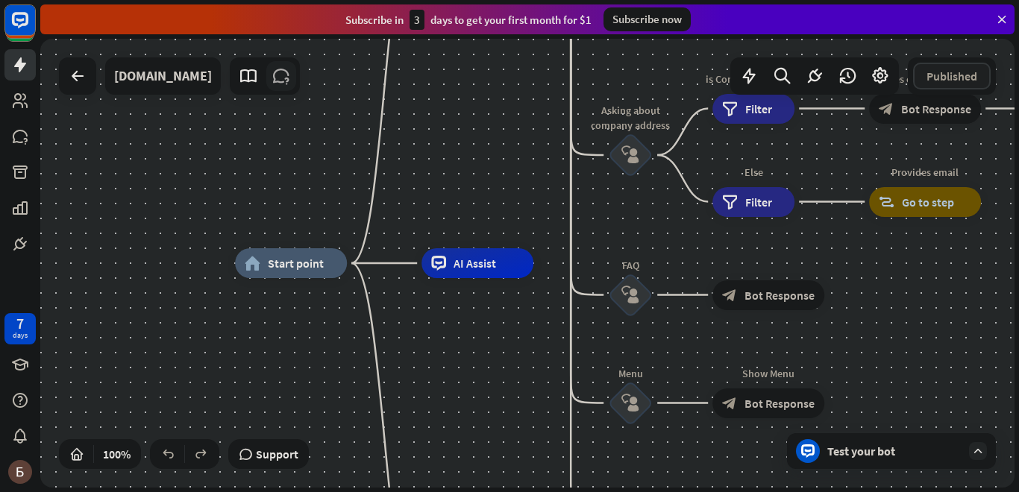
click at [272, 71] on icon at bounding box center [281, 75] width 19 height 19
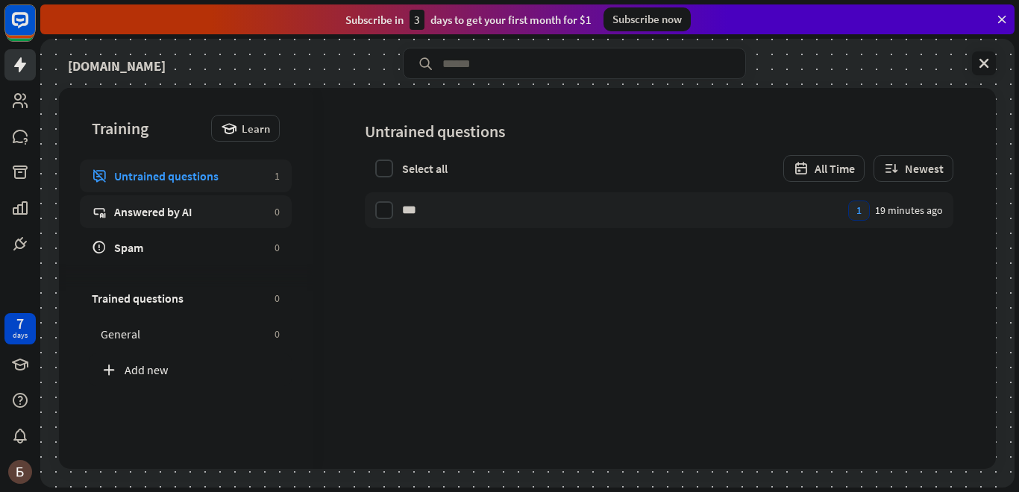
click at [247, 220] on link "Answered by AI 0" at bounding box center [186, 211] width 212 height 33
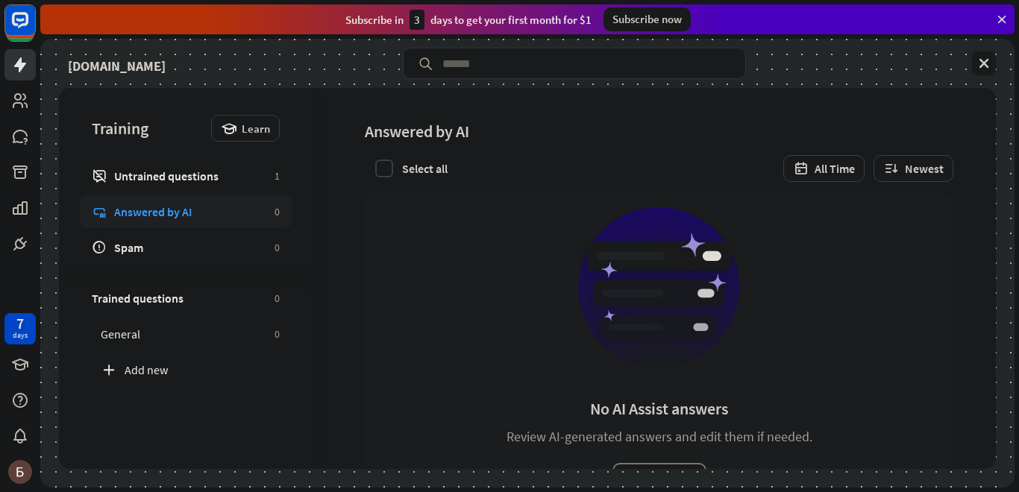
scroll to position [67, 0]
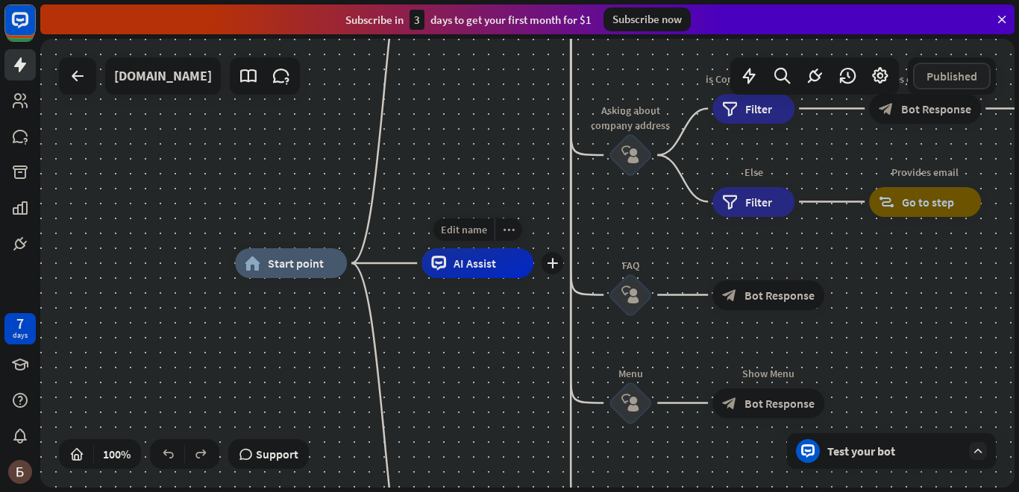
click at [496, 266] on div "AI Assist" at bounding box center [478, 263] width 112 height 30
click at [550, 265] on icon "plus" at bounding box center [552, 263] width 11 height 10
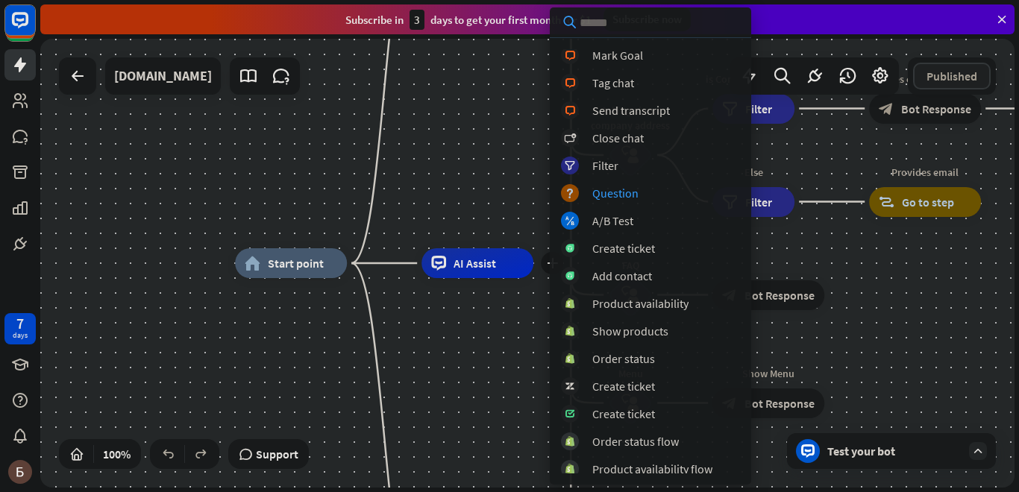
scroll to position [311, 0]
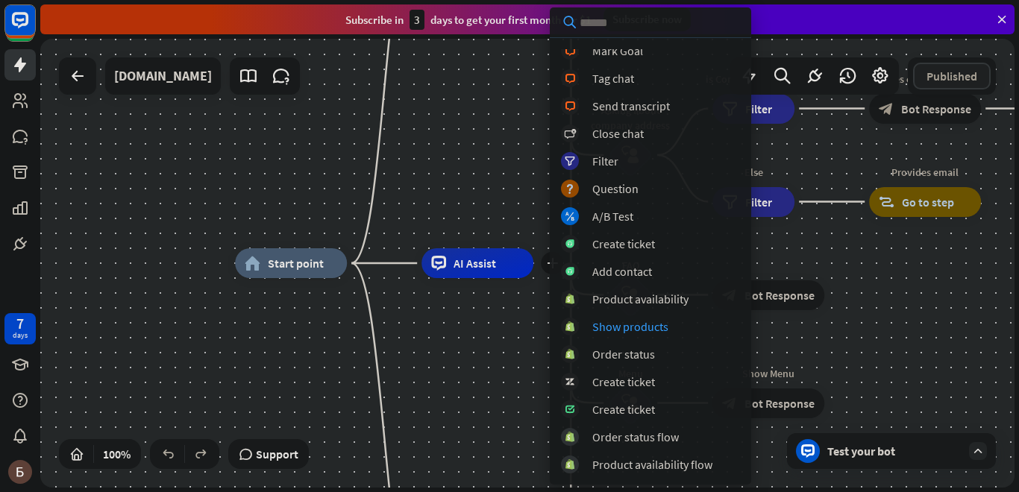
click at [467, 375] on div "home_2 Start point Welcome message block_bot_response Bot Response About us blo…" at bounding box center [722, 487] width 974 height 449
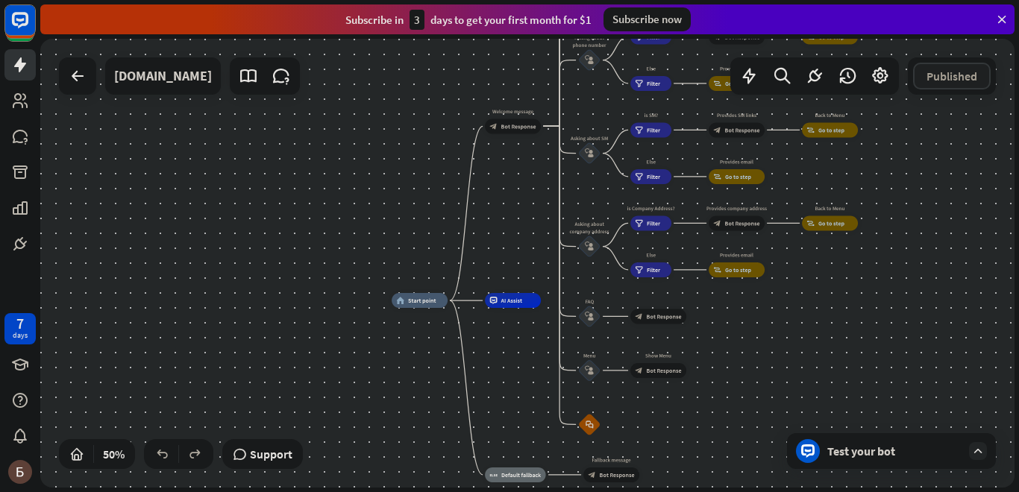
click at [893, 451] on div "Test your bot" at bounding box center [894, 451] width 134 height 15
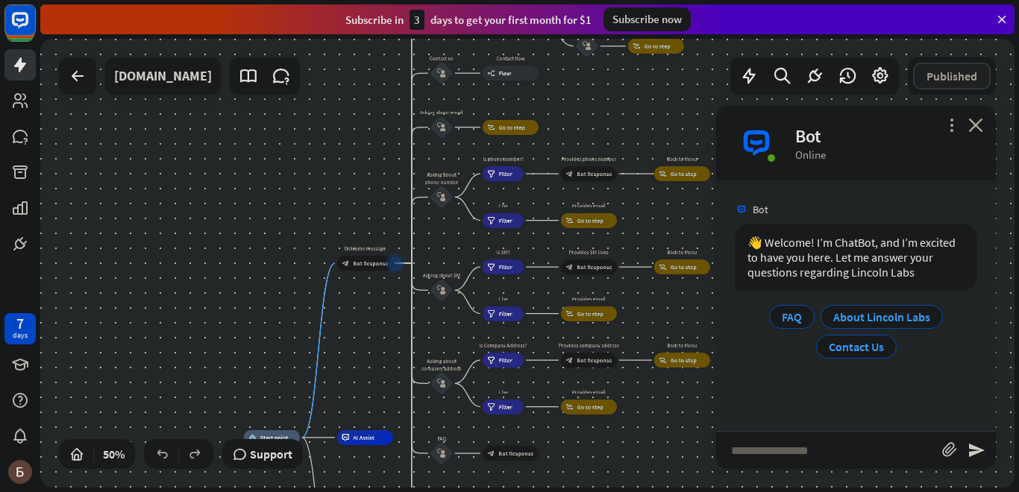
click at [871, 451] on input "text" at bounding box center [829, 450] width 226 height 37
type input "***"
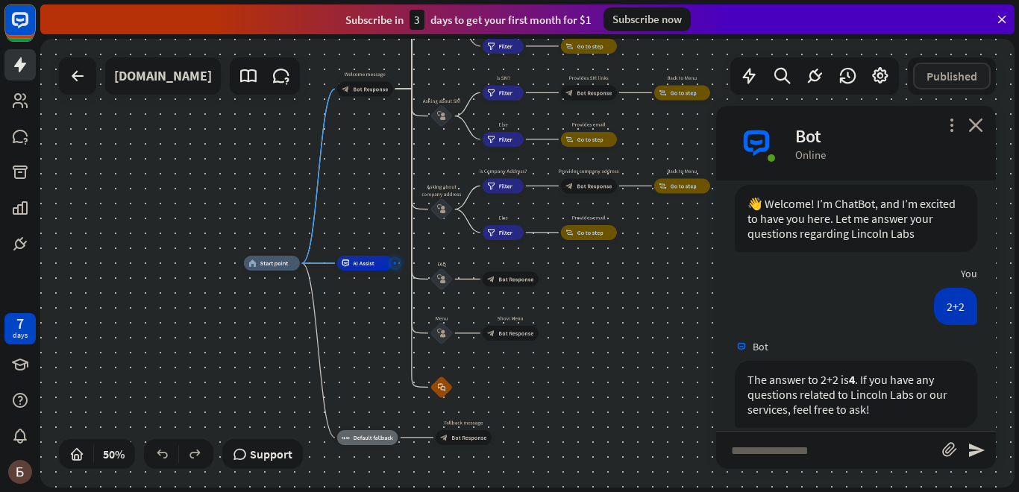
scroll to position [58, 0]
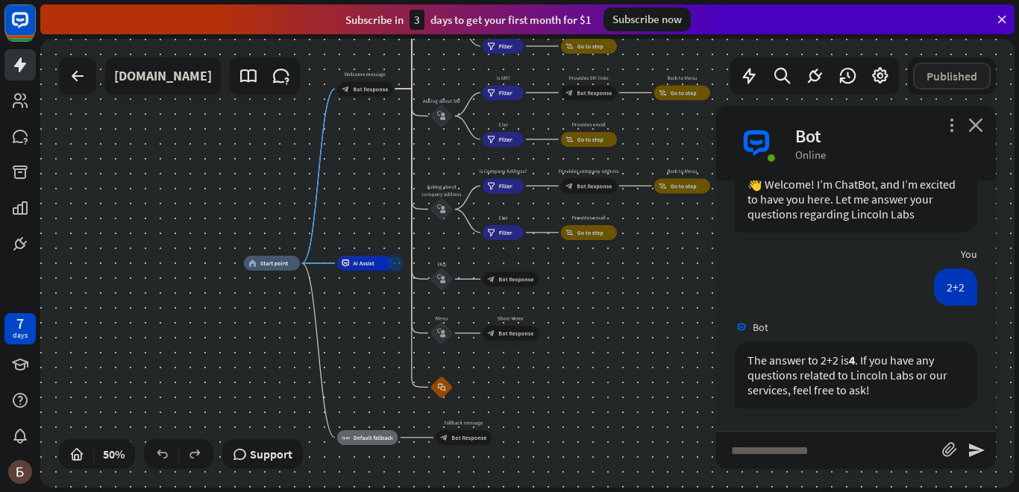
paste input "**********"
type input "**********"
click at [972, 454] on icon "send" at bounding box center [977, 451] width 18 height 18
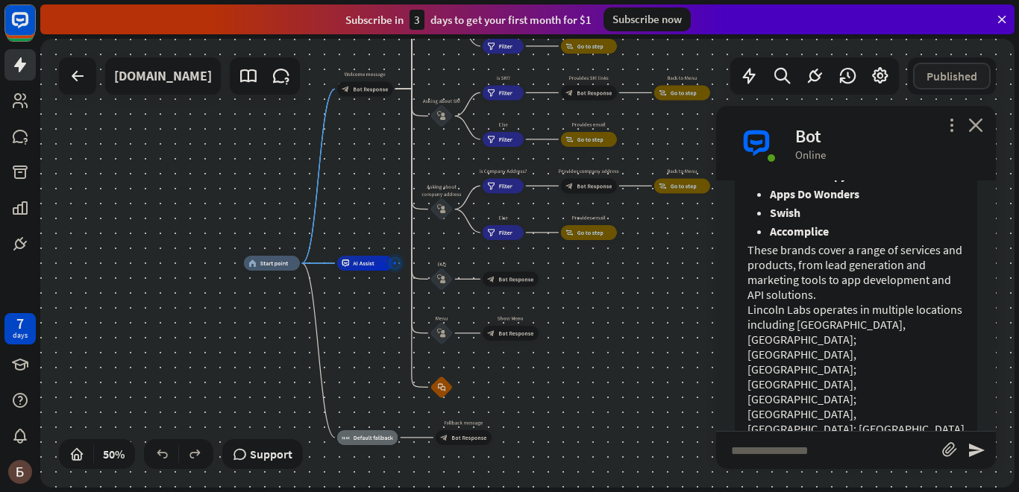
scroll to position [689, 0]
